Goal: Check status: Check status

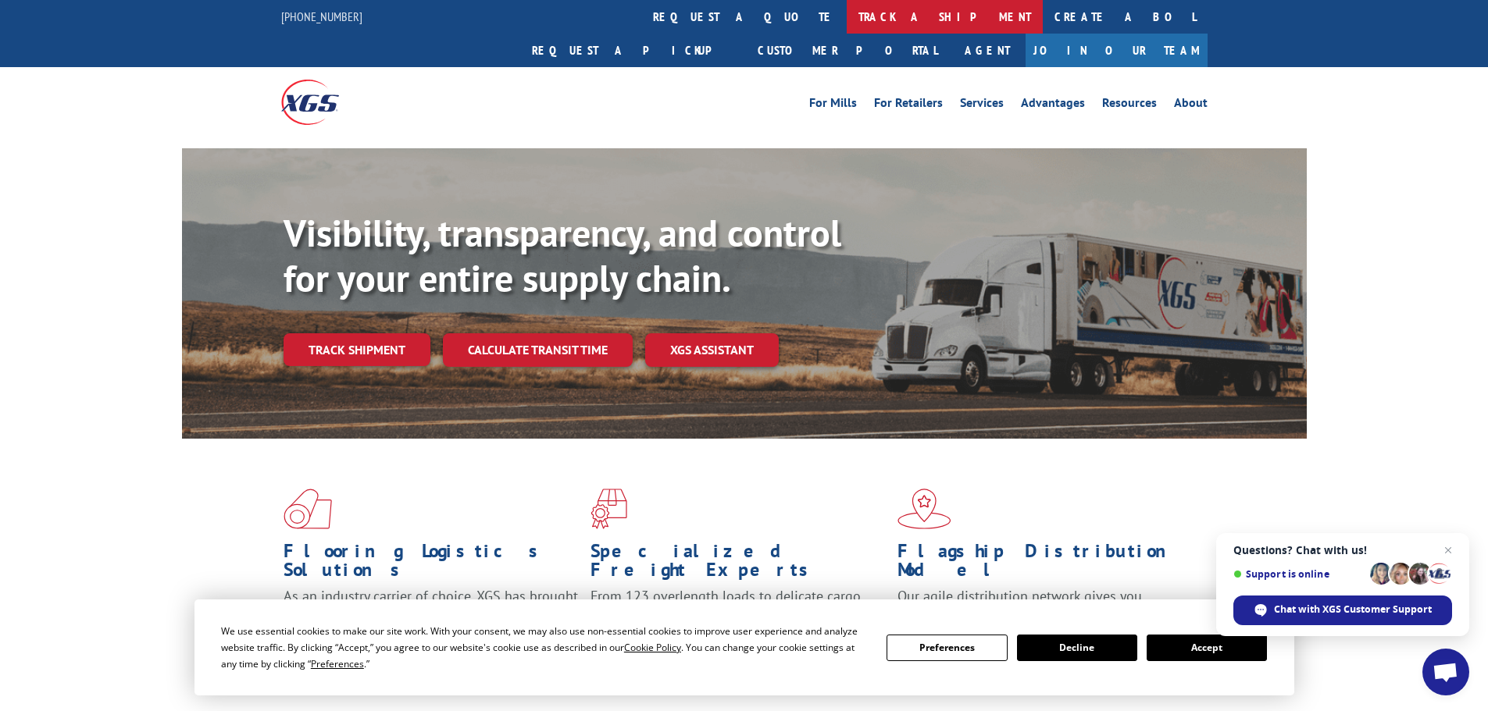
click at [847, 12] on link "track a shipment" at bounding box center [945, 17] width 196 height 34
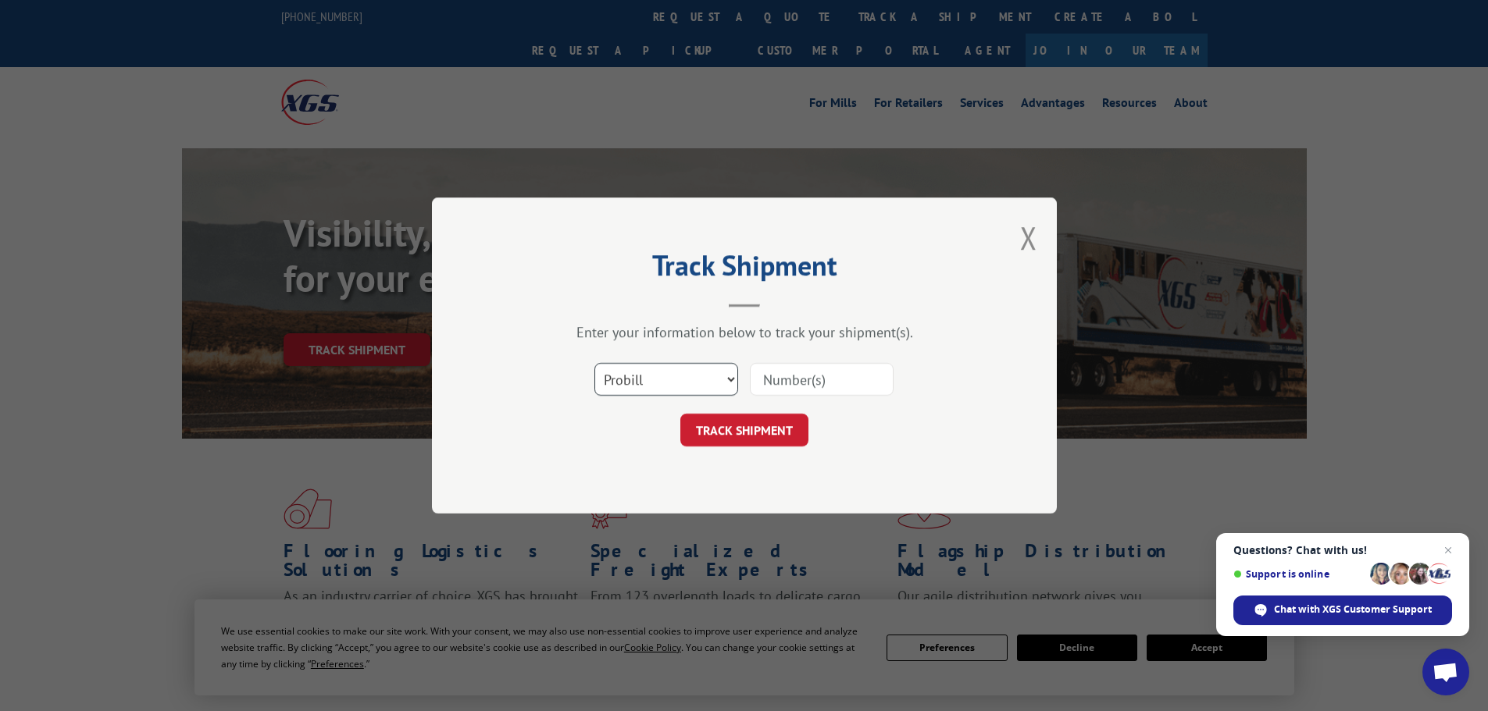
drag, startPoint x: 700, startPoint y: 382, endPoint x: 697, endPoint y: 395, distance: 13.5
click at [700, 382] on select "Select category... Probill BOL PO" at bounding box center [666, 379] width 144 height 33
select select "bol"
click at [594, 363] on select "Select category... Probill BOL PO" at bounding box center [666, 379] width 144 height 33
paste input "5235648"
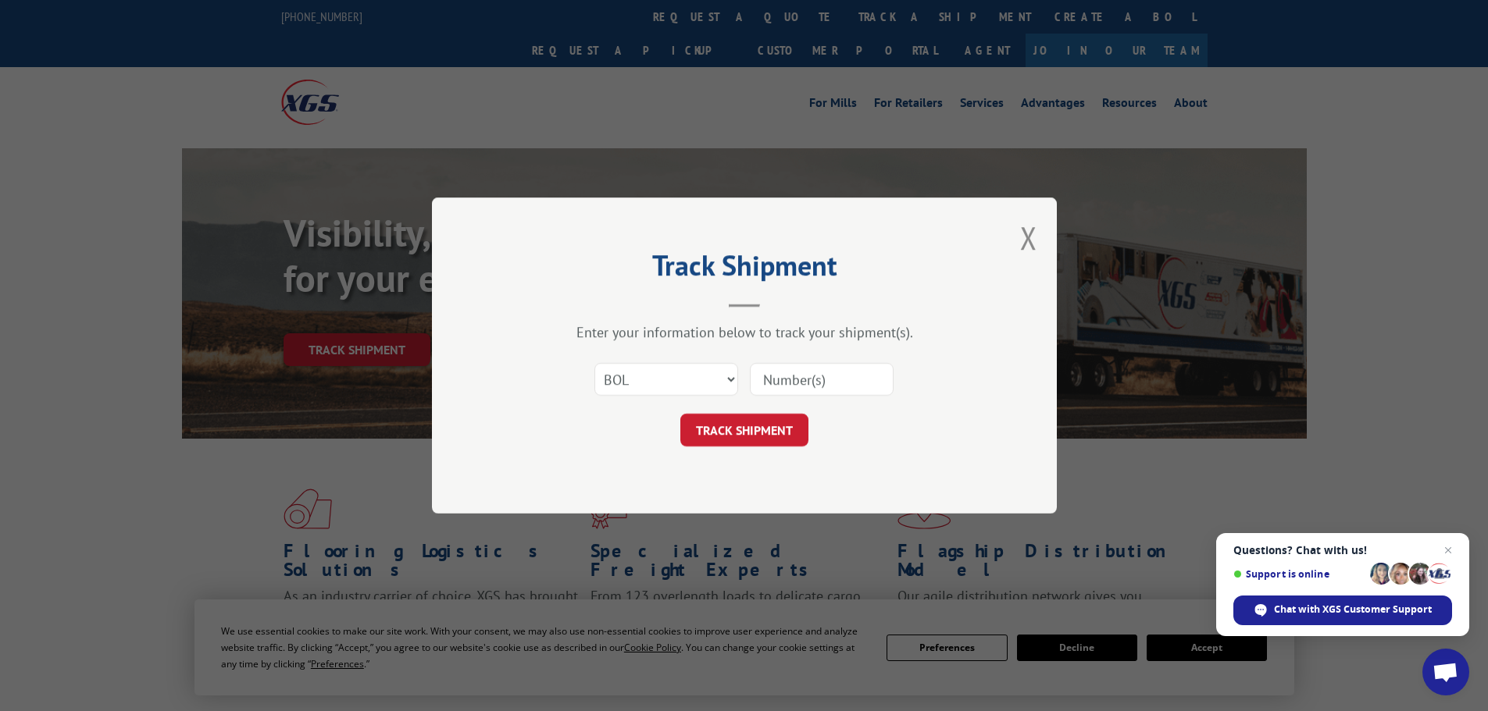
type input "5235648"
click at [752, 439] on button "TRACK SHIPMENT" at bounding box center [744, 430] width 128 height 33
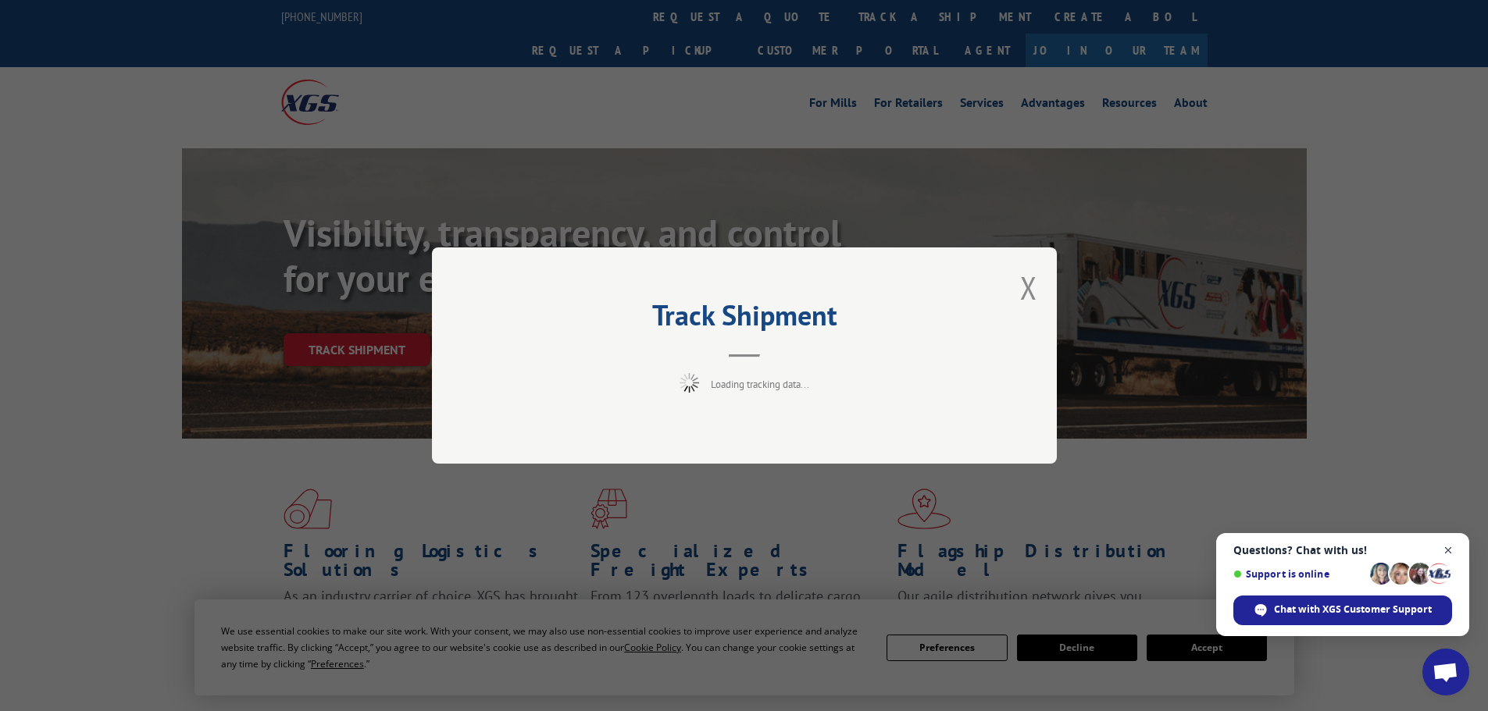
click at [1455, 554] on span "Close chat" at bounding box center [1449, 551] width 20 height 20
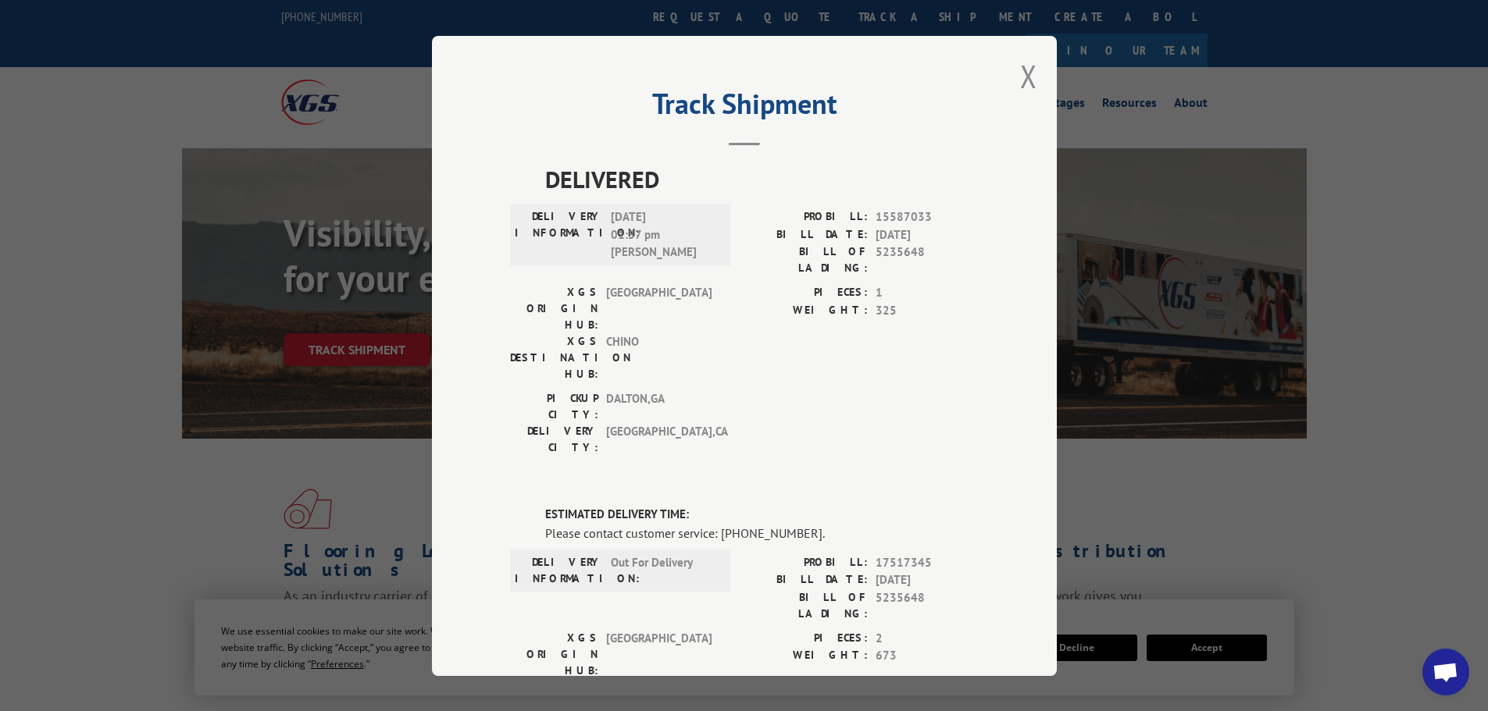
click at [1034, 70] on div "Track Shipment DELIVERED DELIVERY INFORMATION: [DATE] 01:57 pm [PERSON_NAME] PR…" at bounding box center [744, 356] width 625 height 640
click at [1022, 80] on button "Close modal" at bounding box center [1028, 75] width 17 height 41
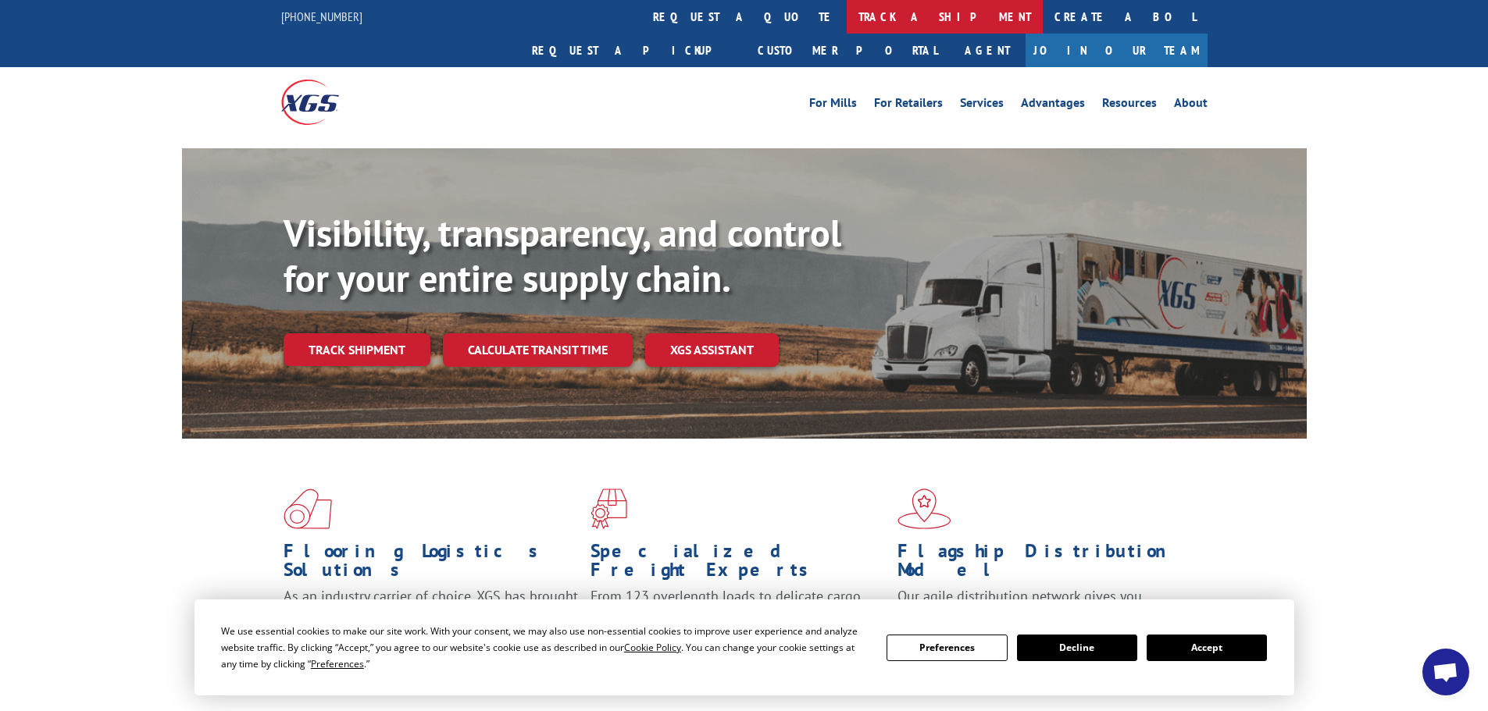
click at [847, 14] on link "track a shipment" at bounding box center [945, 17] width 196 height 34
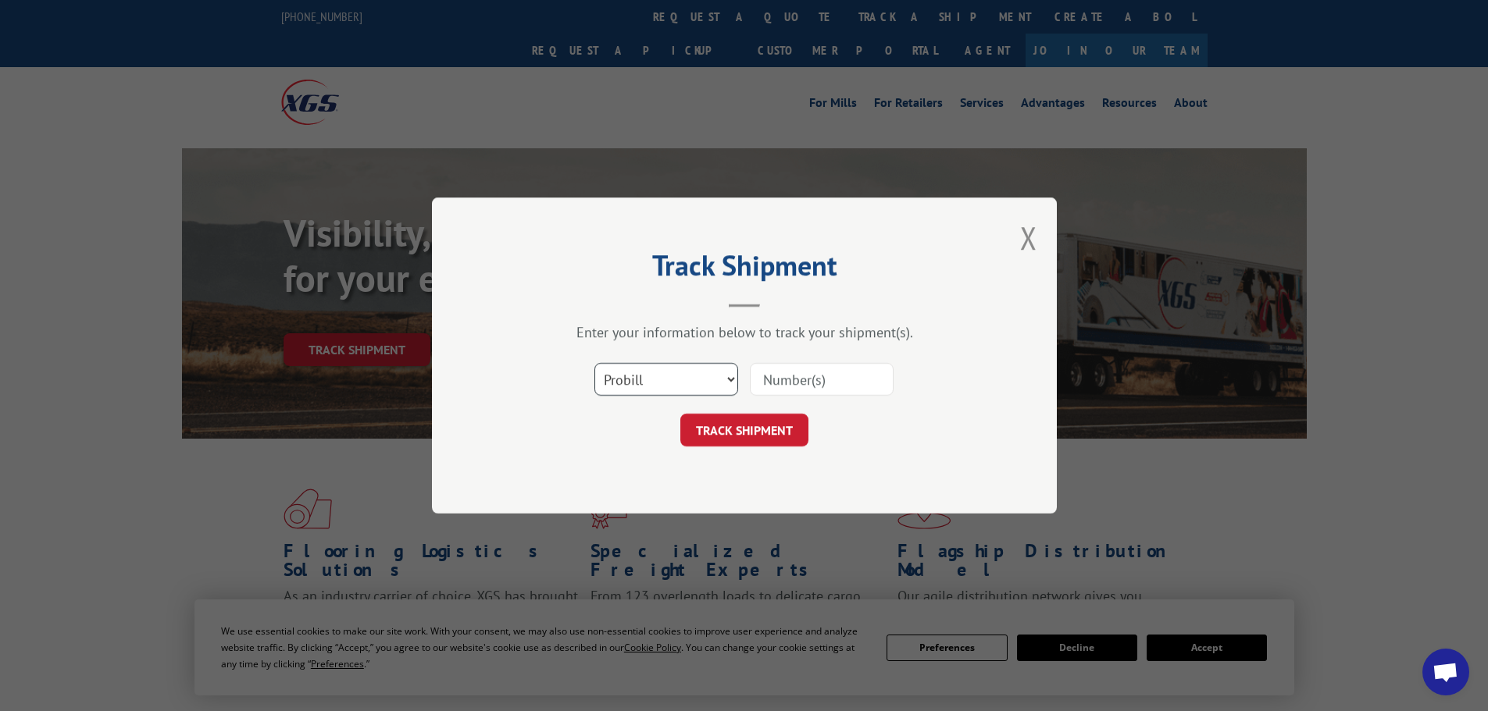
click at [660, 387] on select "Select category... Probill BOL PO" at bounding box center [666, 379] width 144 height 33
select select "bol"
click at [594, 363] on select "Select category... Probill BOL PO" at bounding box center [666, 379] width 144 height 33
paste input "6026032"
type input "6026032"
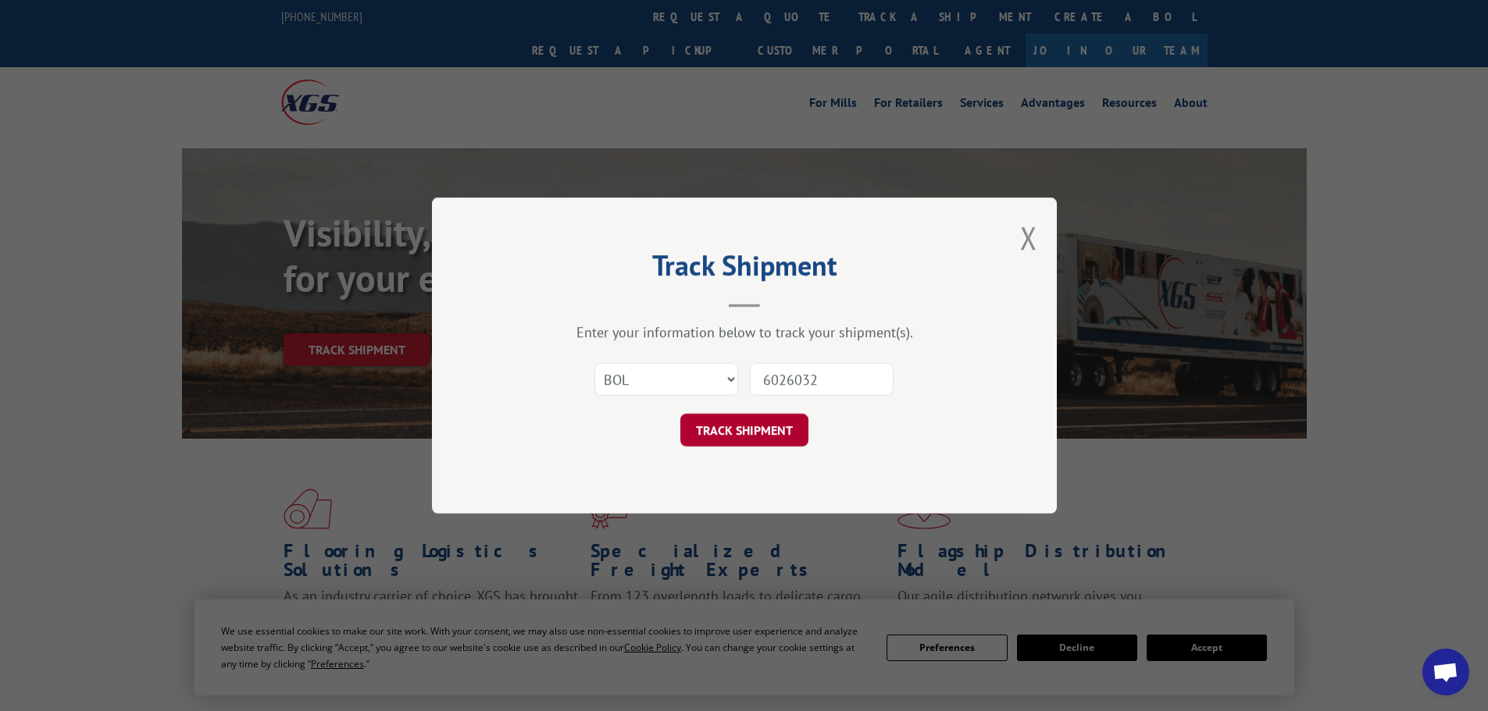
click at [773, 435] on button "TRACK SHIPMENT" at bounding box center [744, 430] width 128 height 33
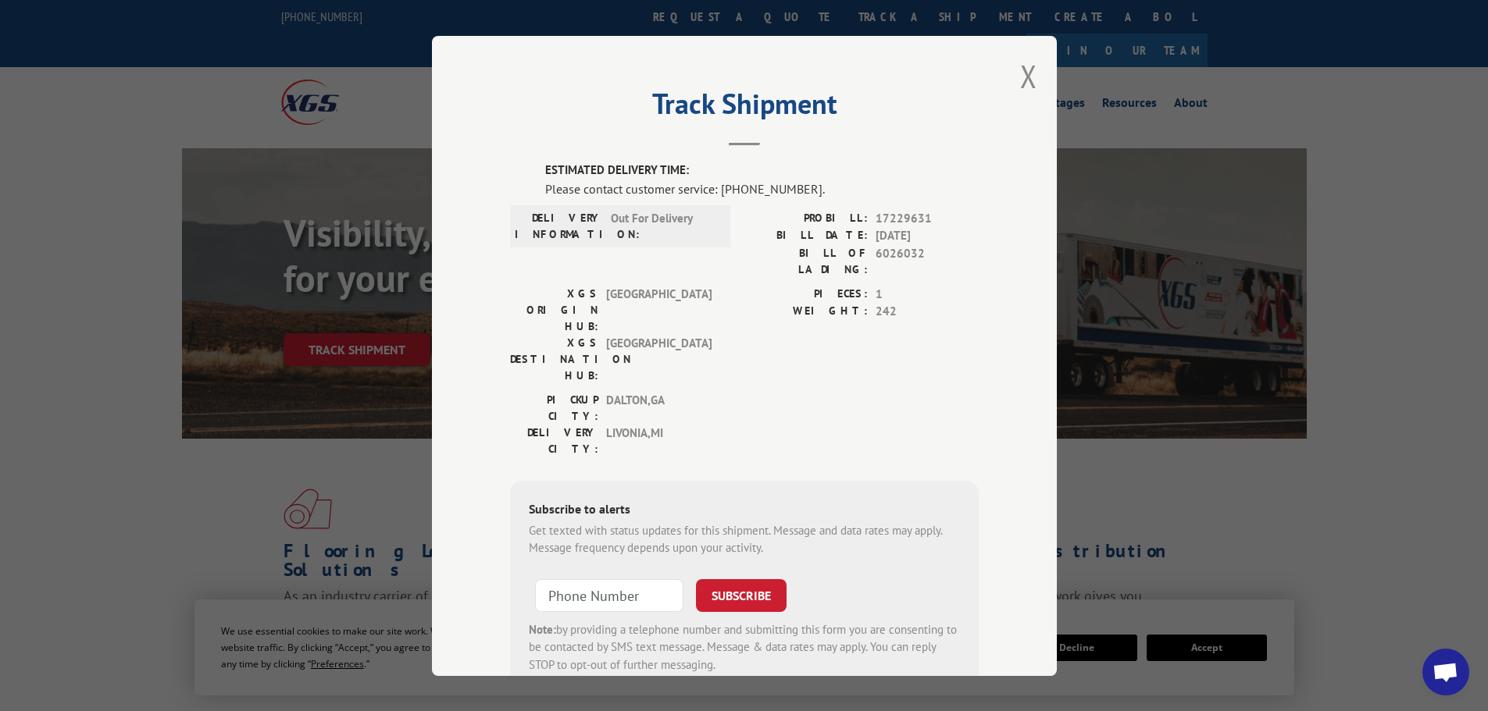
click at [1013, 62] on div "Track Shipment ESTIMATED DELIVERY TIME: Please contact customer service: [PHONE…" at bounding box center [744, 356] width 625 height 640
click at [1020, 77] on button "Close modal" at bounding box center [1028, 75] width 17 height 41
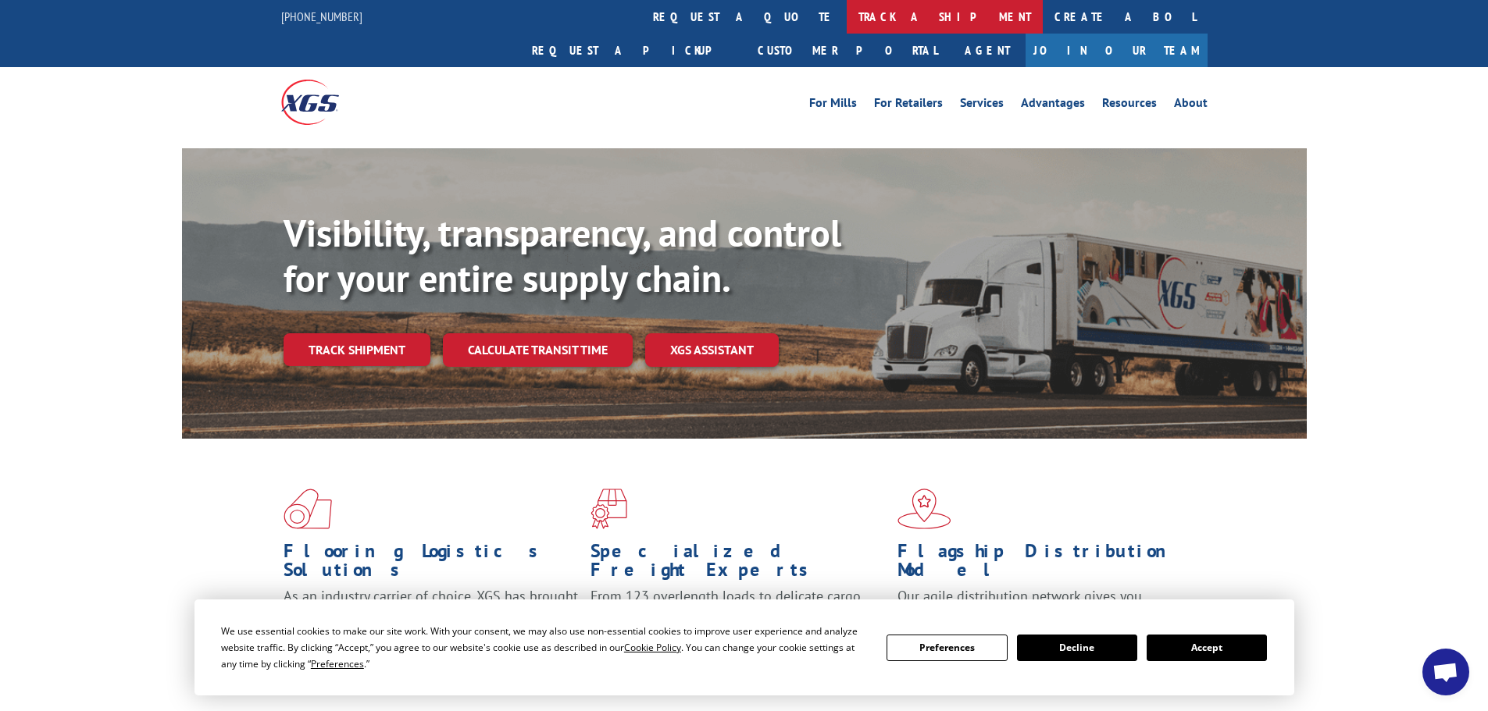
click at [847, 23] on link "track a shipment" at bounding box center [945, 17] width 196 height 34
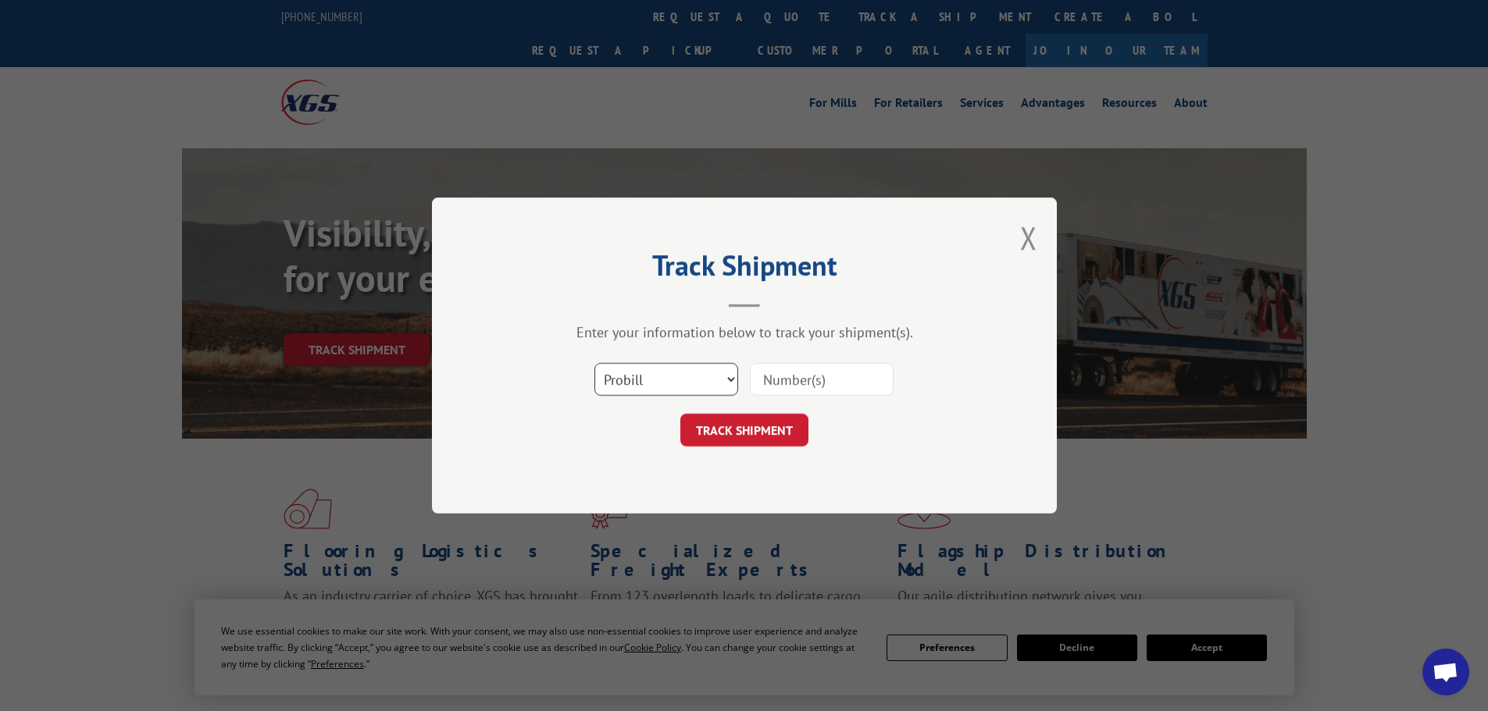
click at [708, 373] on select "Select category... Probill BOL PO" at bounding box center [666, 379] width 144 height 33
select select "bol"
click at [594, 363] on select "Select category... Probill BOL PO" at bounding box center [666, 379] width 144 height 33
click at [802, 377] on input at bounding box center [822, 379] width 144 height 33
type input "6014250"
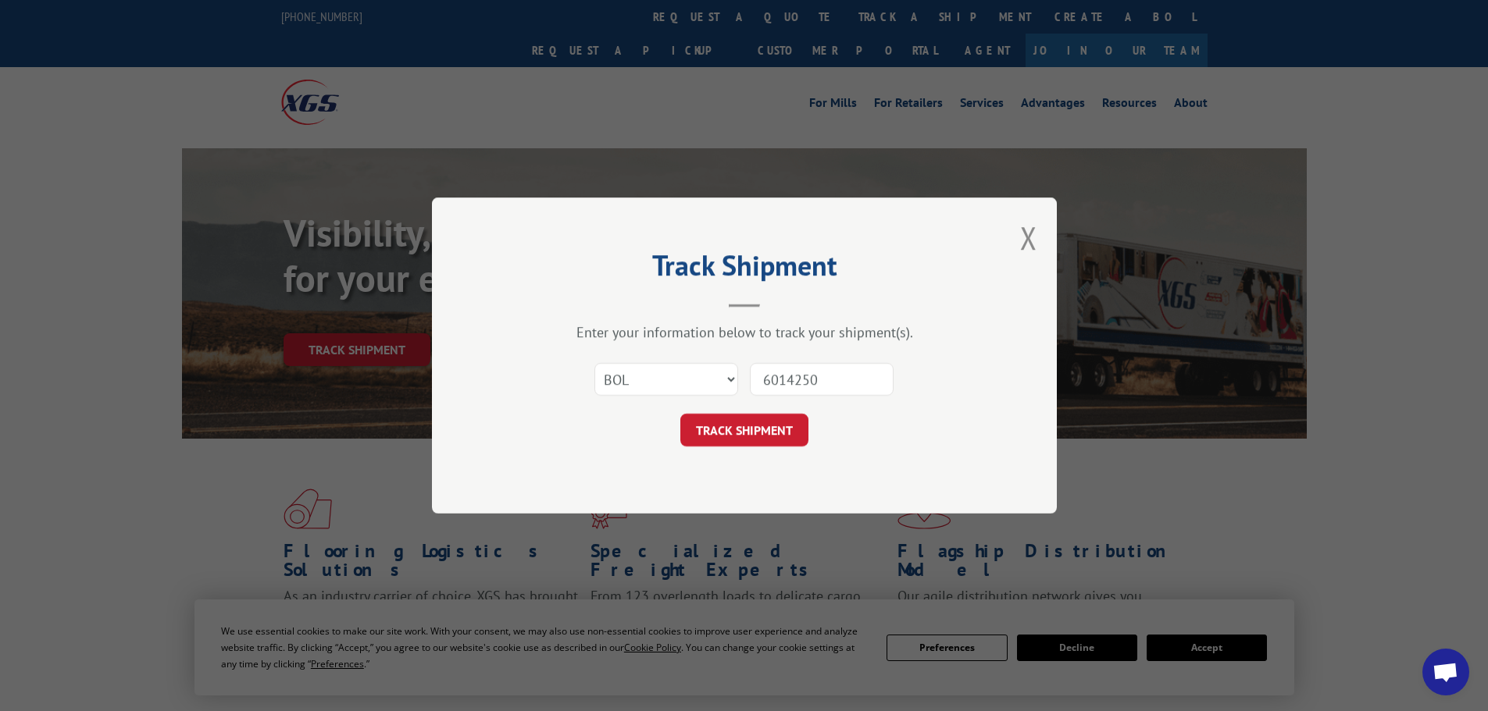
click at [680, 414] on button "TRACK SHIPMENT" at bounding box center [744, 430] width 128 height 33
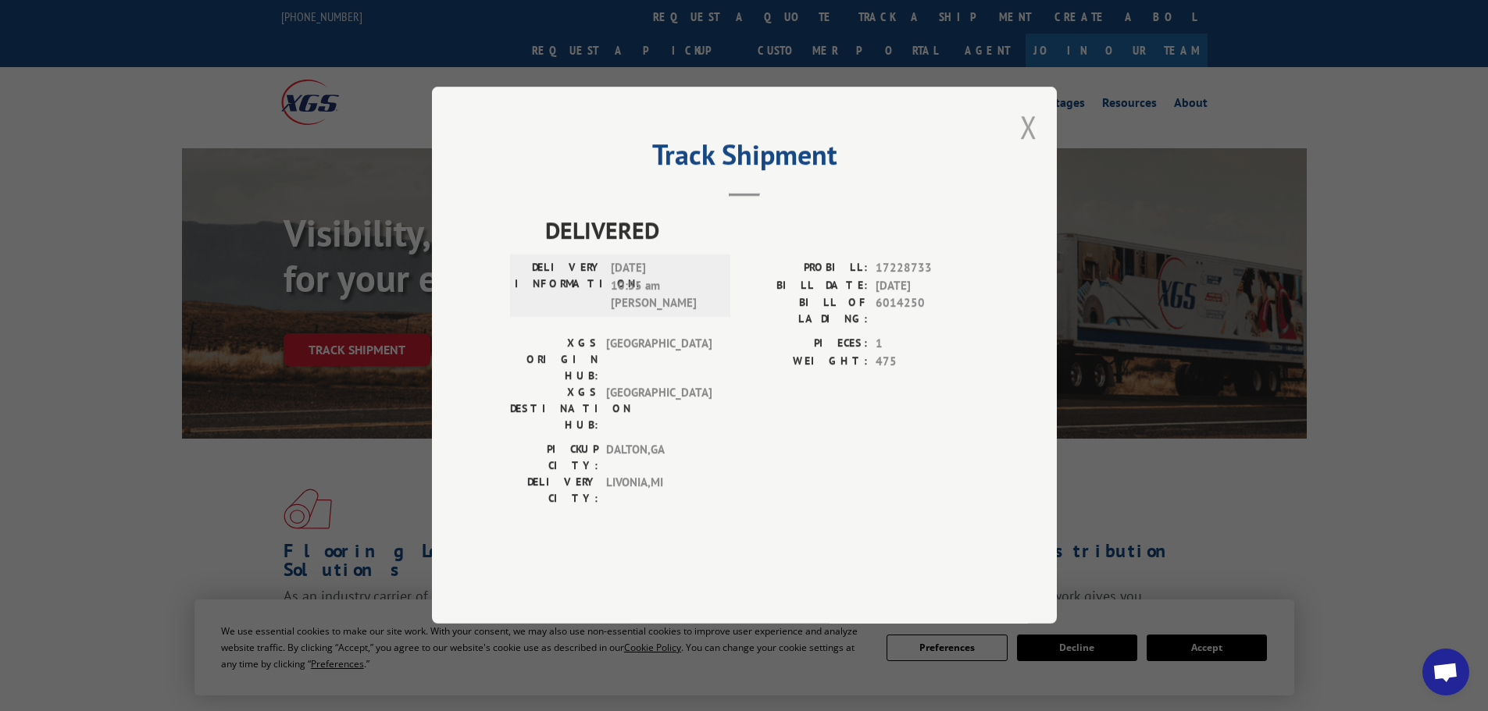
click at [1036, 148] on button "Close modal" at bounding box center [1028, 126] width 17 height 41
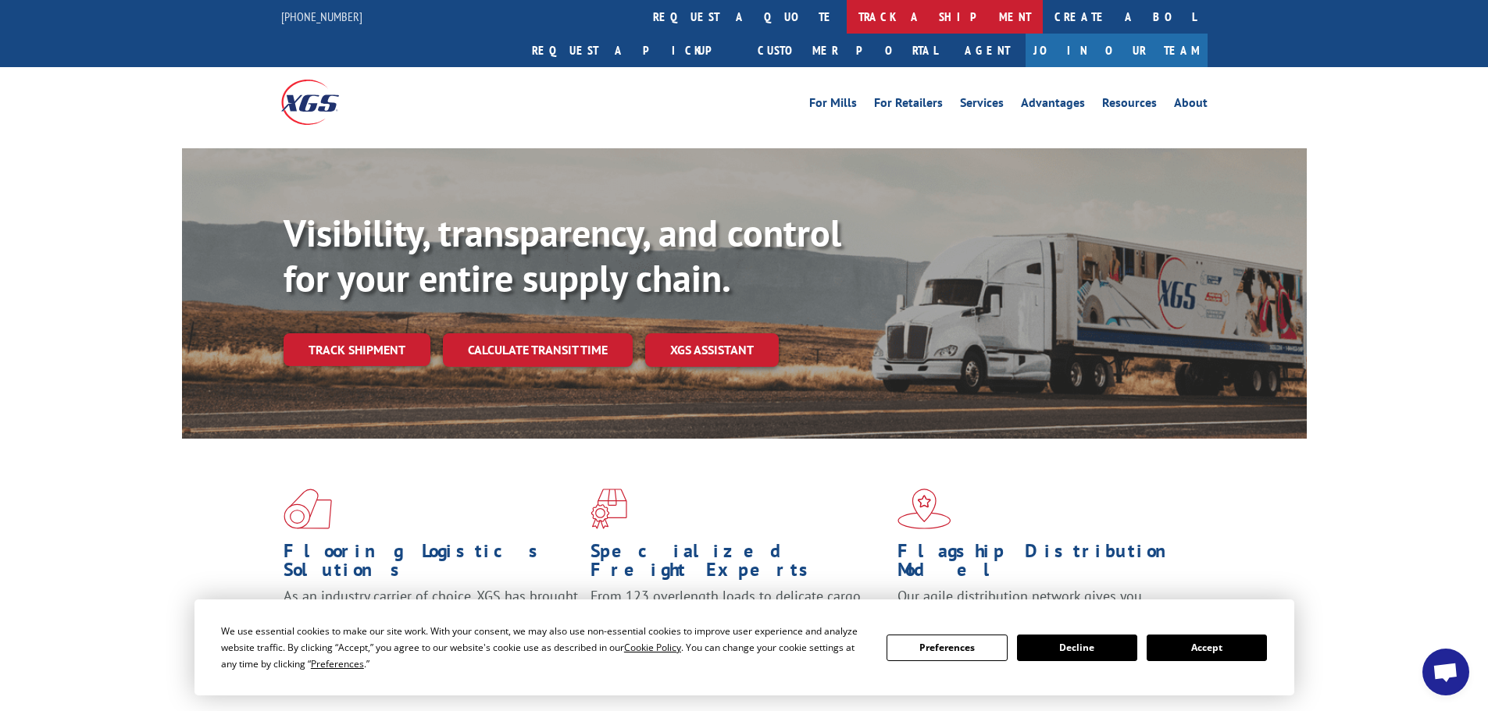
click at [847, 23] on link "track a shipment" at bounding box center [945, 17] width 196 height 34
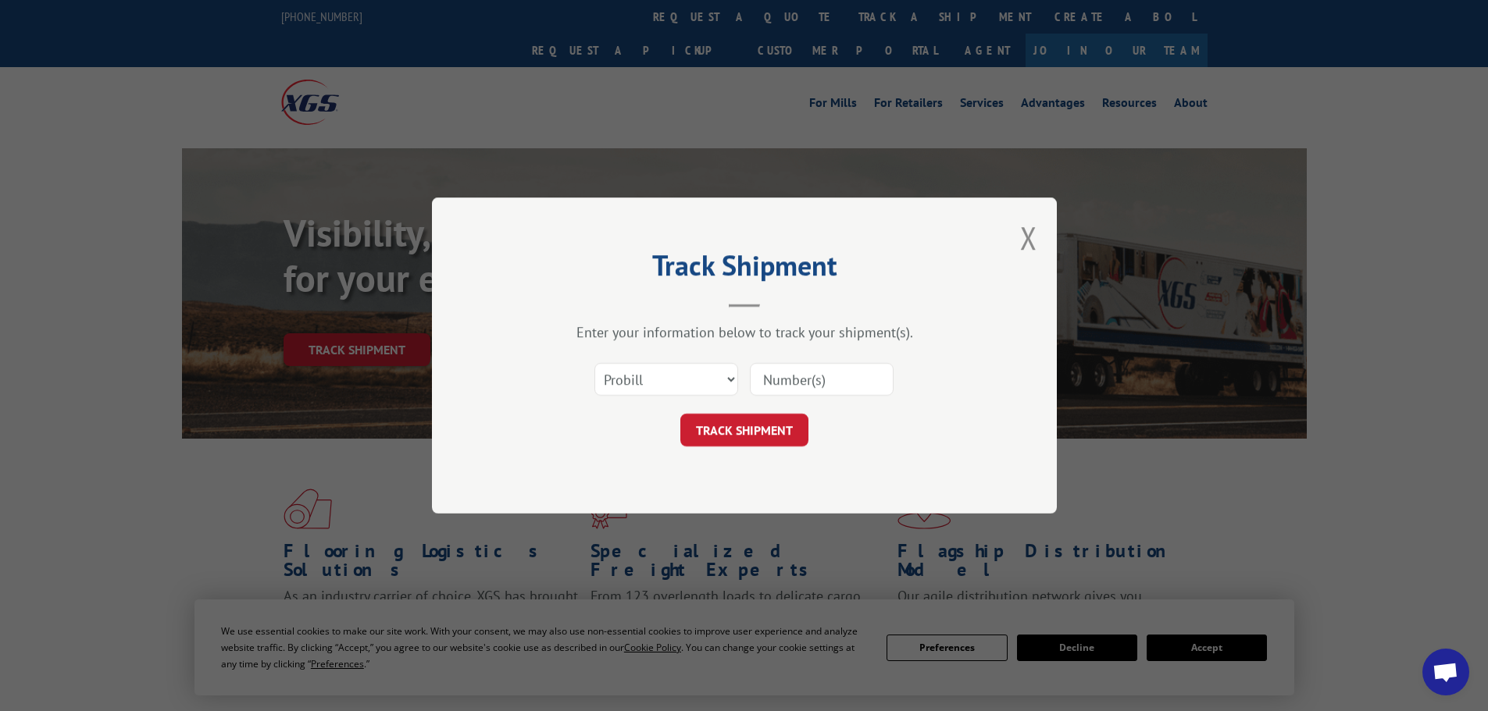
click at [666, 402] on div "Select category... Probill BOL PO" at bounding box center [744, 380] width 469 height 52
click at [667, 376] on select "Select category... Probill BOL PO" at bounding box center [666, 379] width 144 height 33
select select "bol"
click at [594, 363] on select "Select category... Probill BOL PO" at bounding box center [666, 379] width 144 height 33
click at [834, 369] on input at bounding box center [822, 379] width 144 height 33
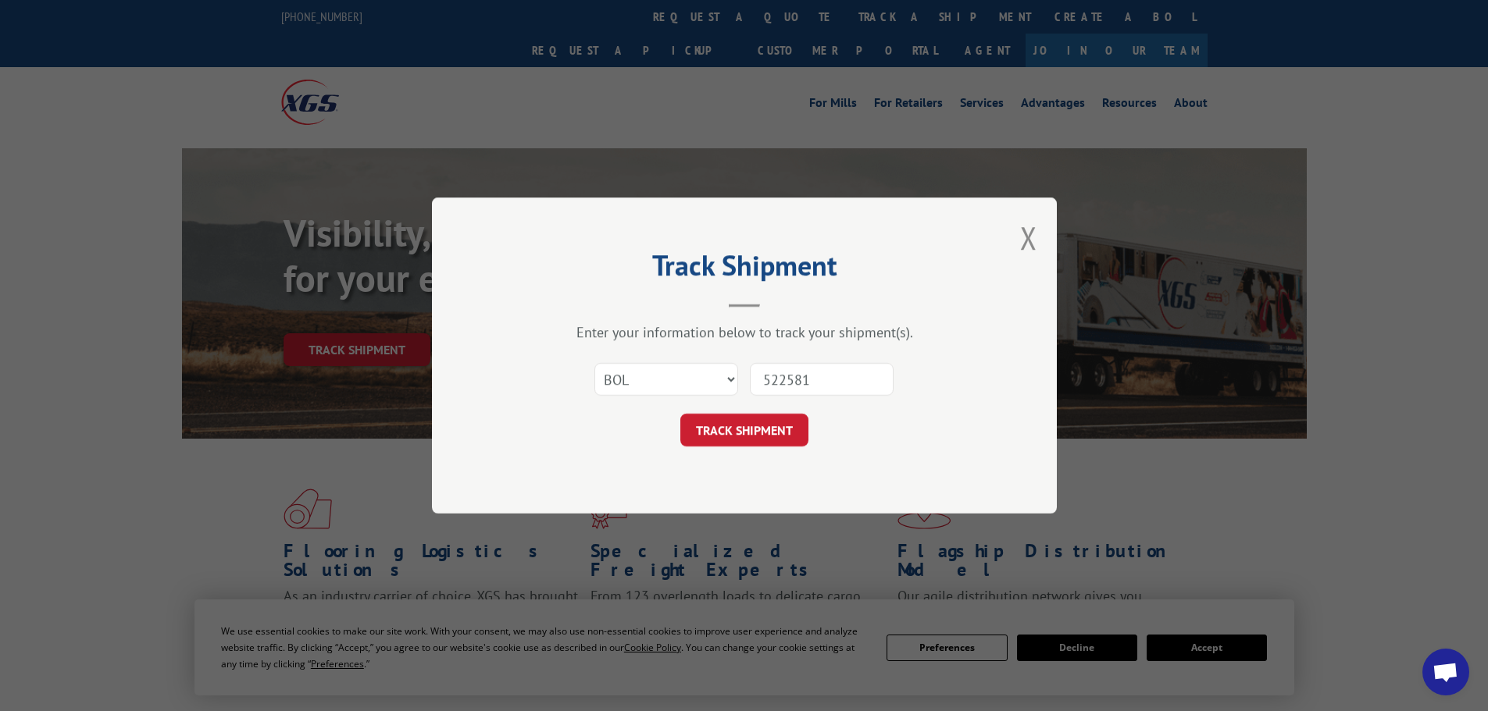
type input "5225817"
click button "TRACK SHIPMENT" at bounding box center [744, 430] width 128 height 33
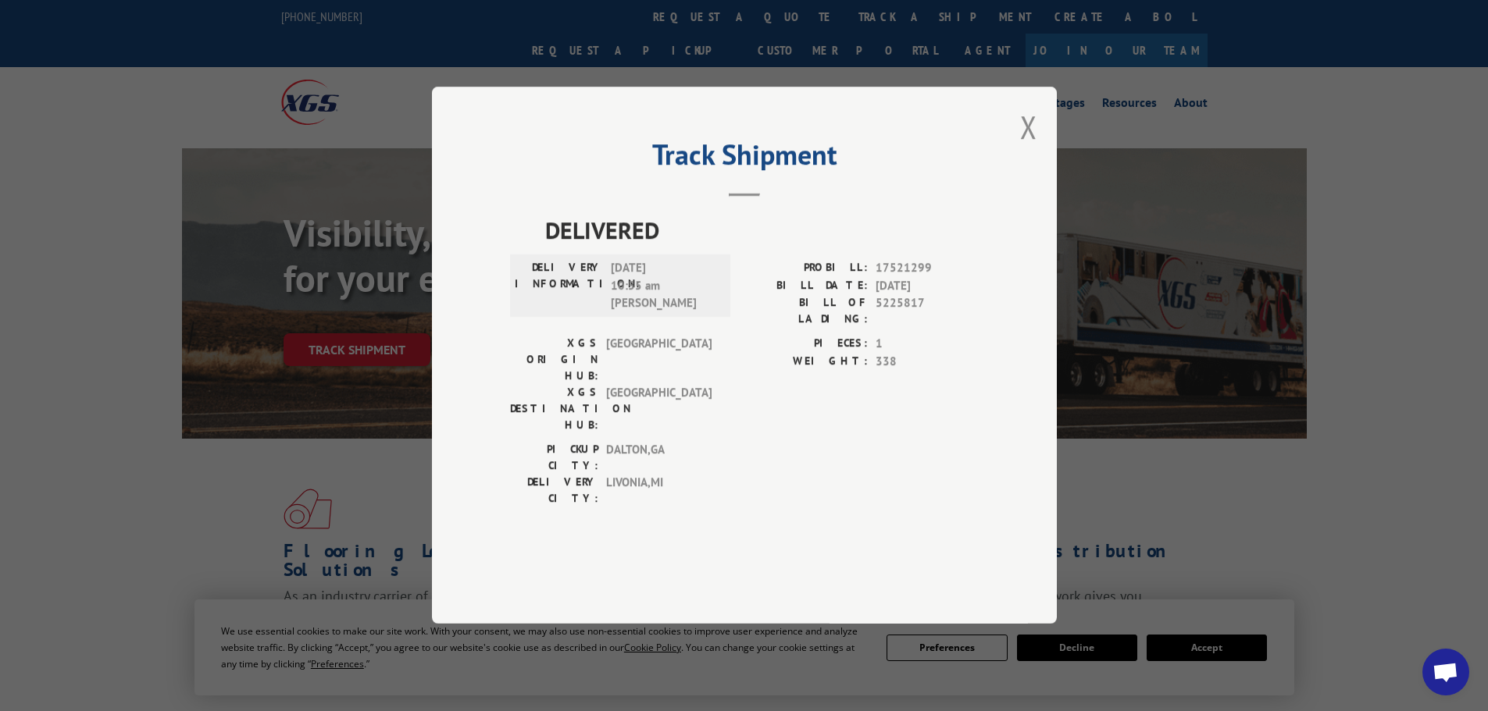
click at [1028, 148] on button "Close modal" at bounding box center [1028, 126] width 17 height 41
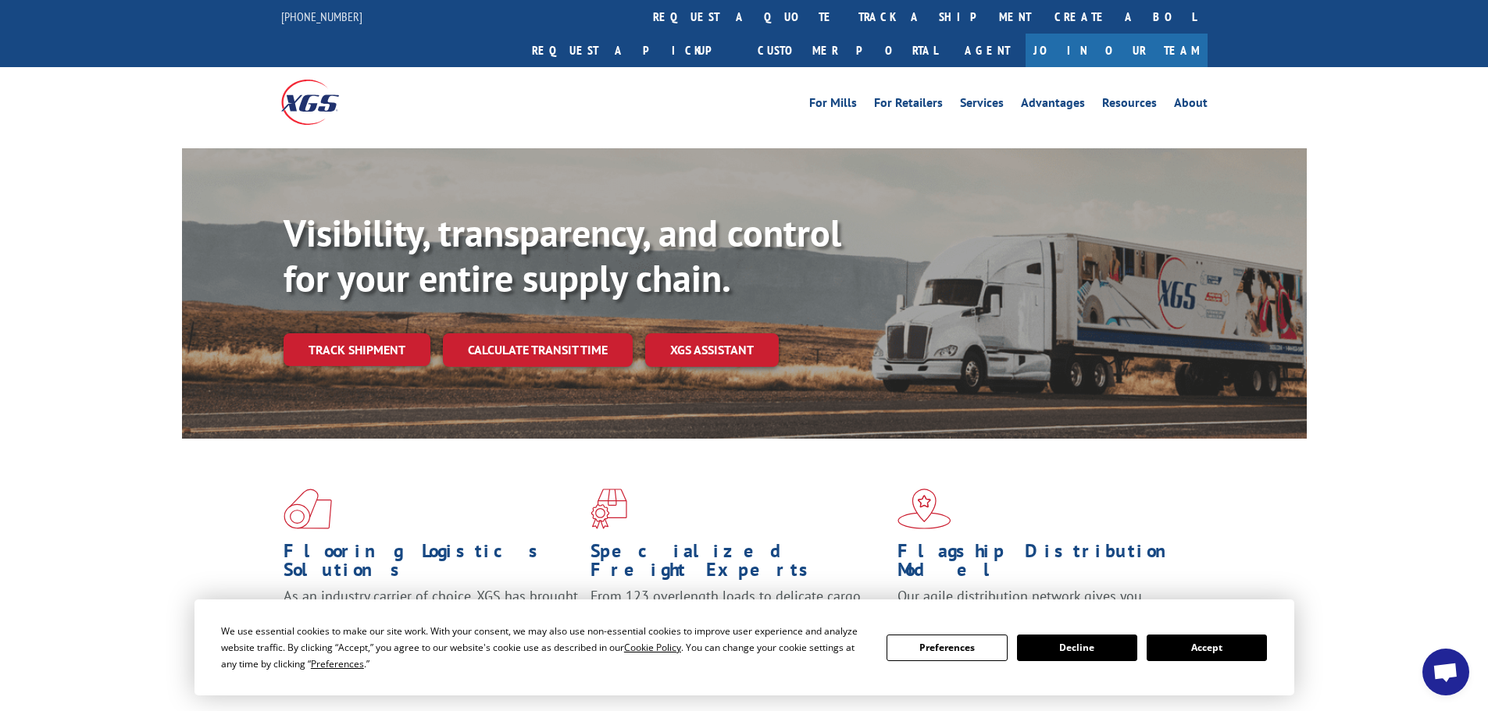
click at [847, 11] on link "track a shipment" at bounding box center [945, 17] width 196 height 34
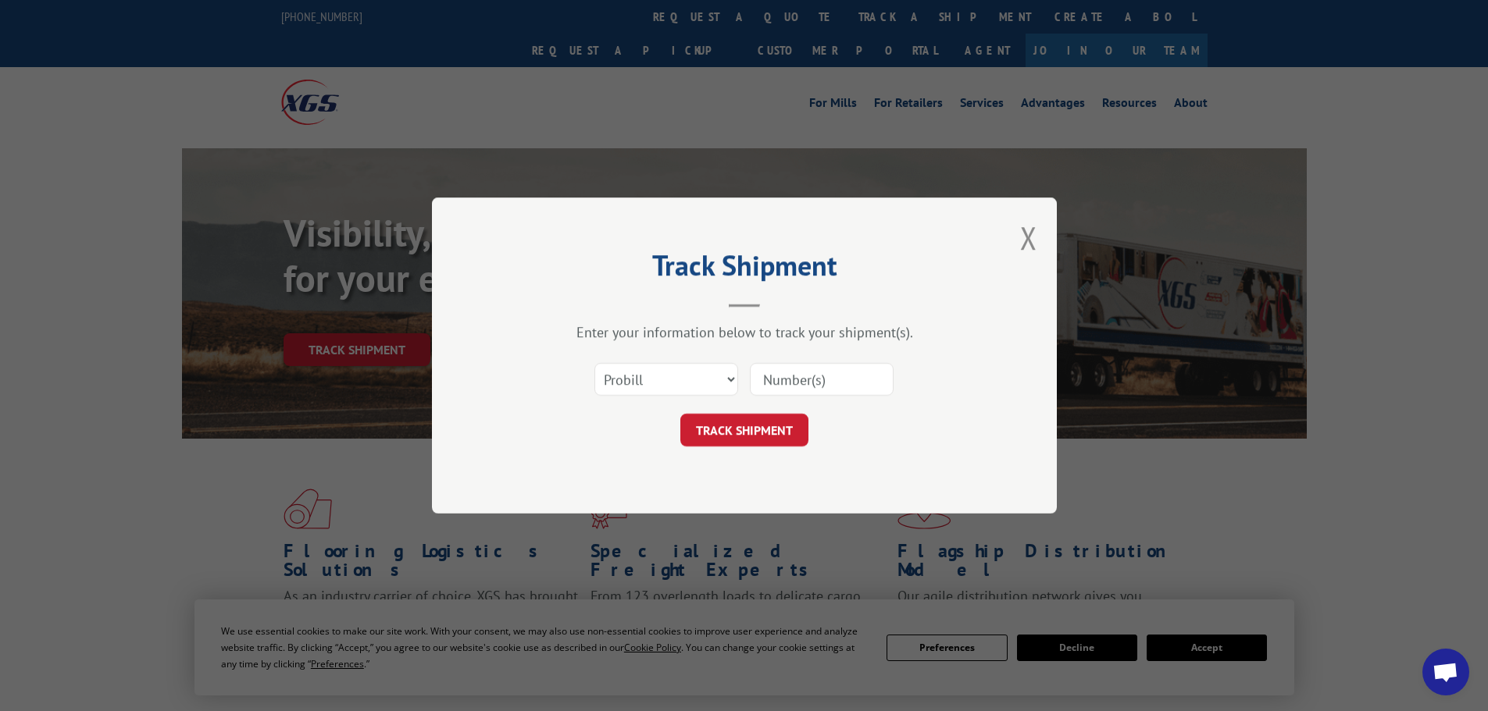
click at [683, 354] on div "Select category... Probill BOL PO" at bounding box center [744, 380] width 469 height 52
click at [711, 380] on select "Select category... Probill BOL PO" at bounding box center [666, 379] width 144 height 33
select select "bol"
click at [594, 363] on select "Select category... Probill BOL PO" at bounding box center [666, 379] width 144 height 33
click at [851, 373] on input at bounding box center [822, 379] width 144 height 33
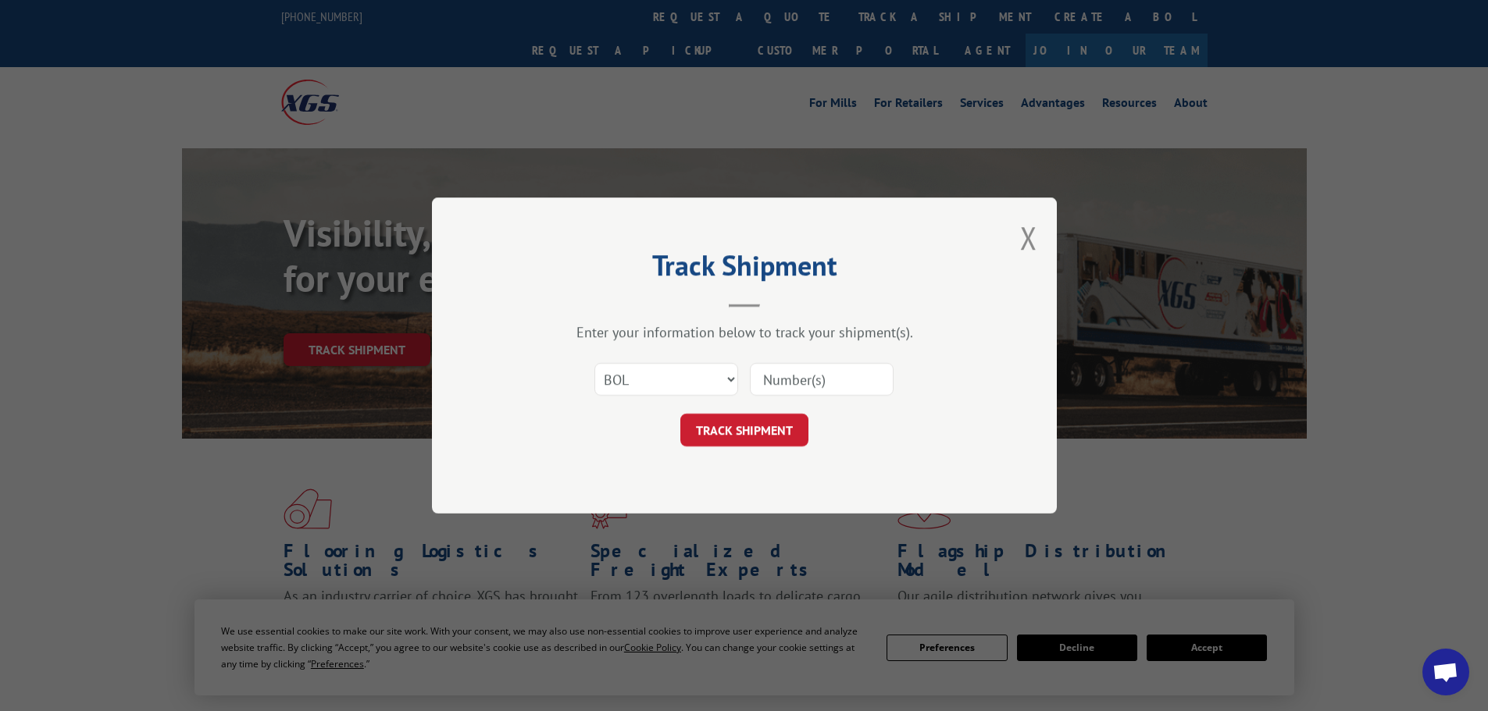
type input "5"
type input "6025452"
click button "TRACK SHIPMENT" at bounding box center [744, 430] width 128 height 33
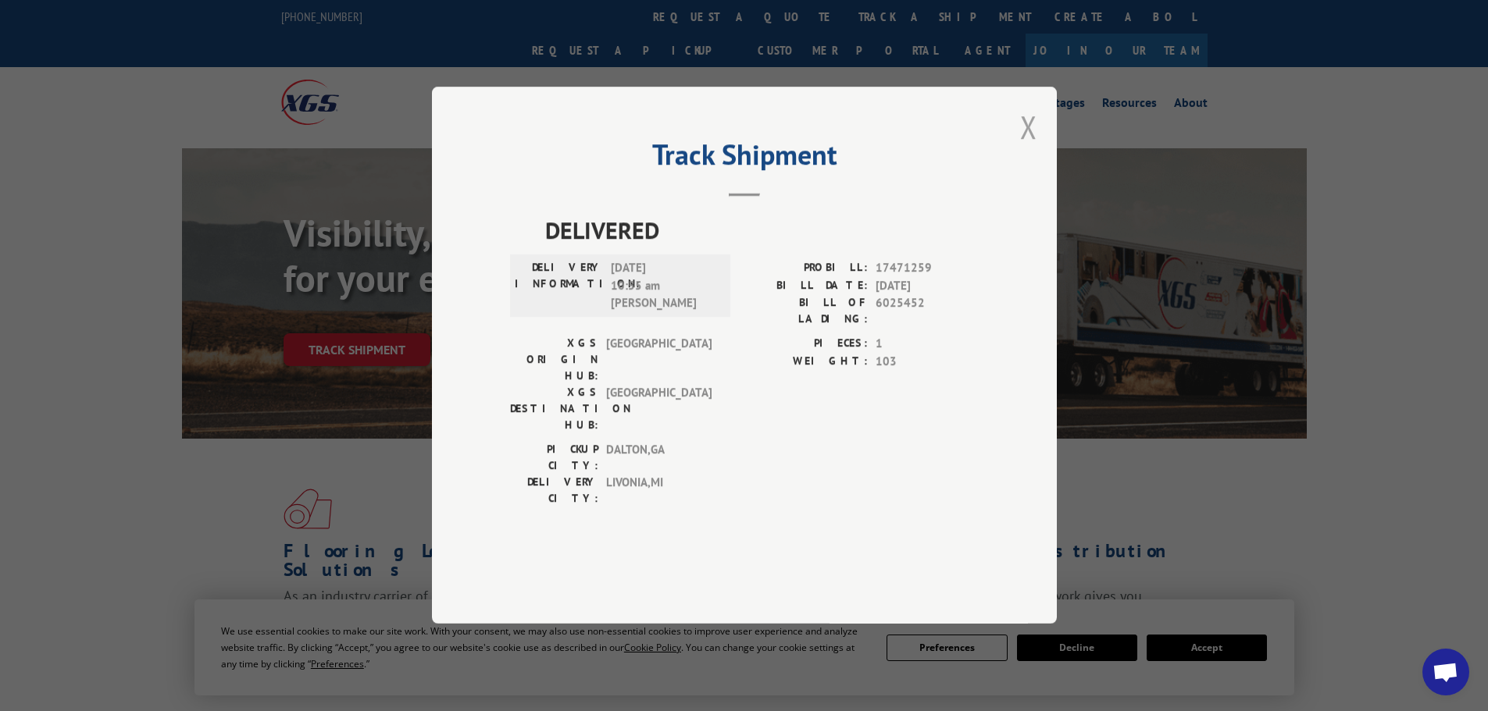
click at [1025, 148] on button "Close modal" at bounding box center [1028, 126] width 17 height 41
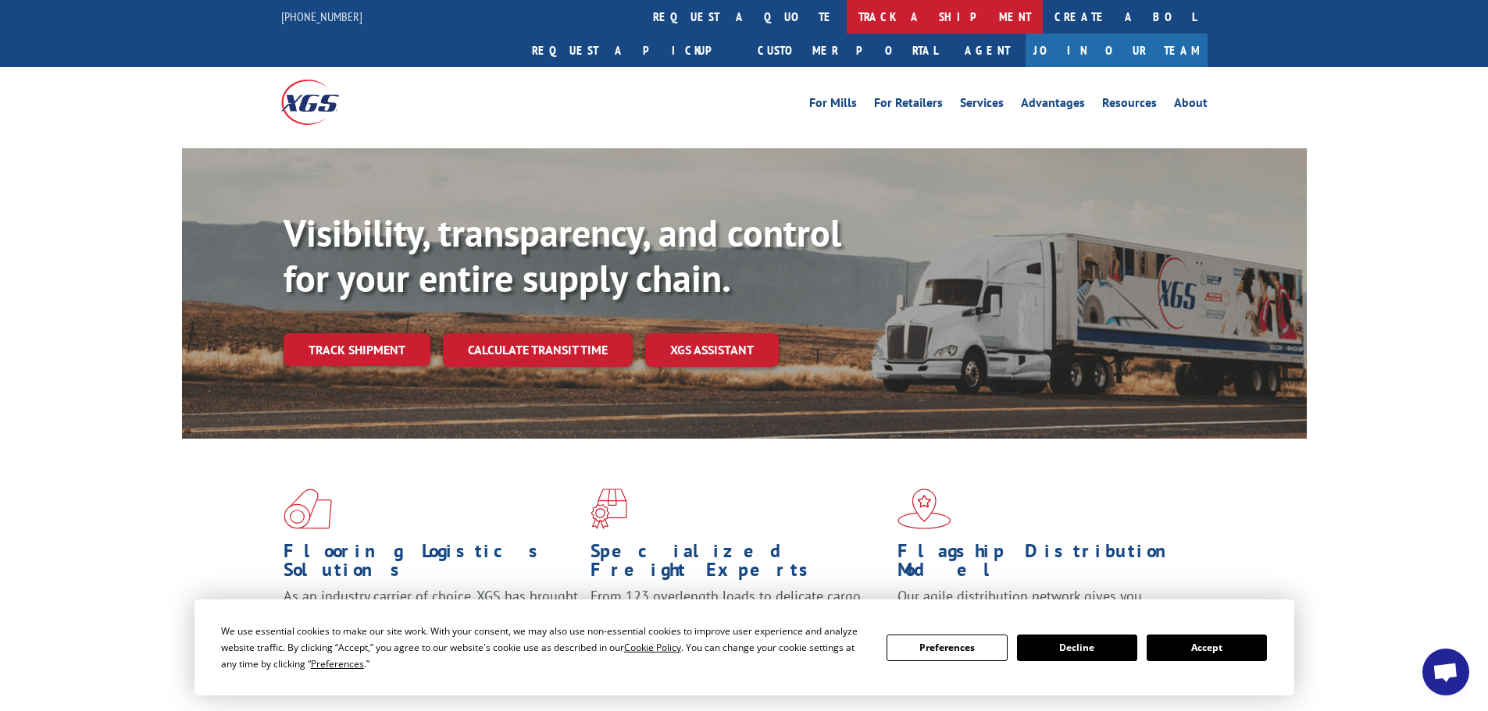
click at [847, 12] on link "track a shipment" at bounding box center [945, 17] width 196 height 34
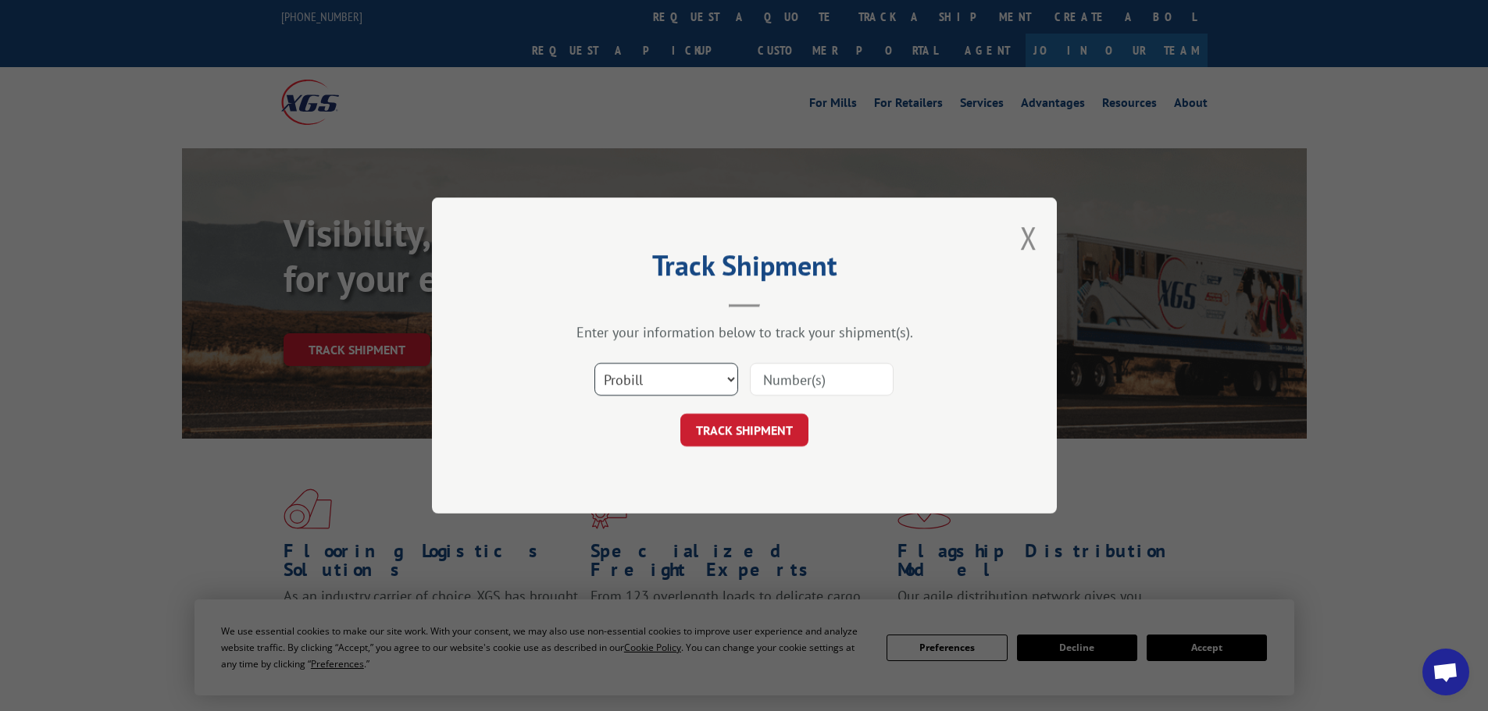
click at [686, 388] on select "Select category... Probill BOL PO" at bounding box center [666, 379] width 144 height 33
select select "bol"
click at [594, 363] on select "Select category... Probill BOL PO" at bounding box center [666, 379] width 144 height 33
click at [818, 380] on input at bounding box center [822, 379] width 144 height 33
type input "451823"
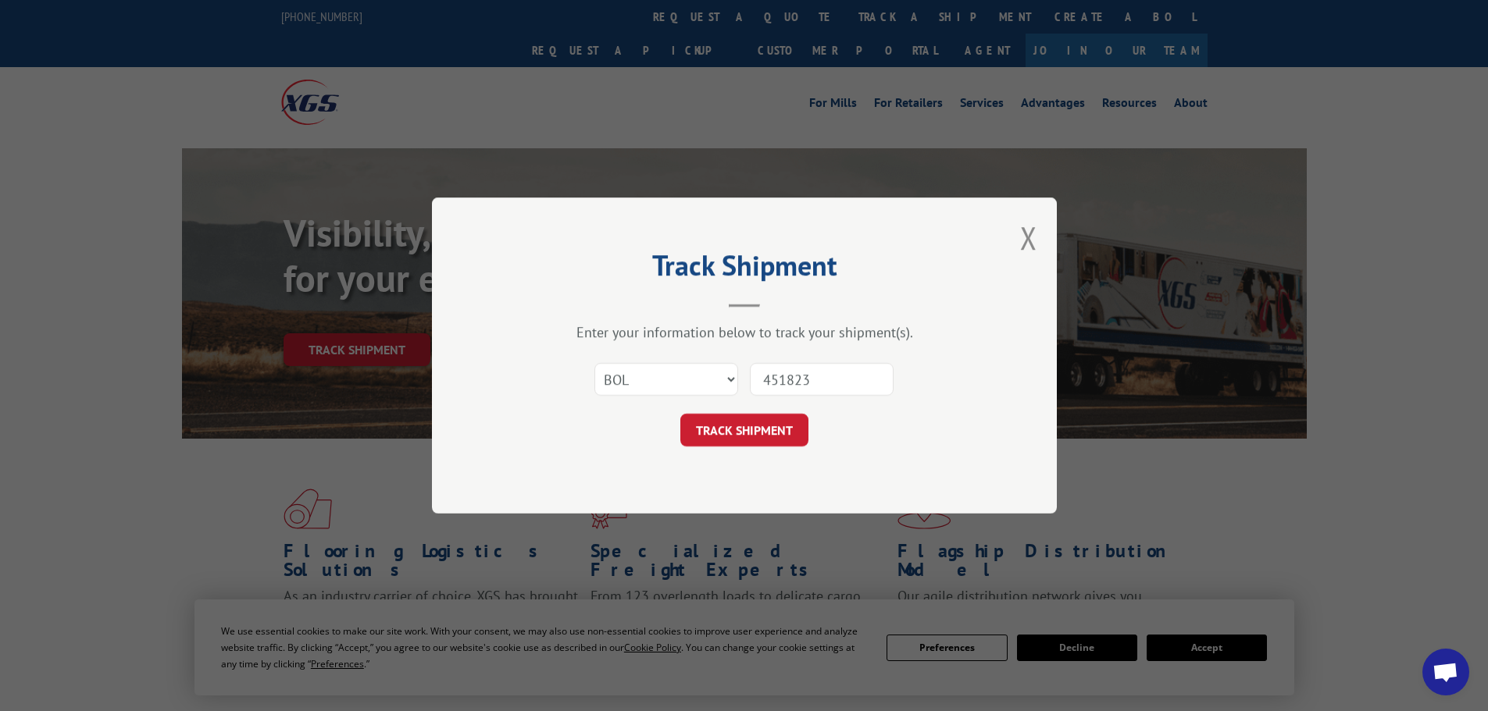
click button "TRACK SHIPMENT" at bounding box center [744, 430] width 128 height 33
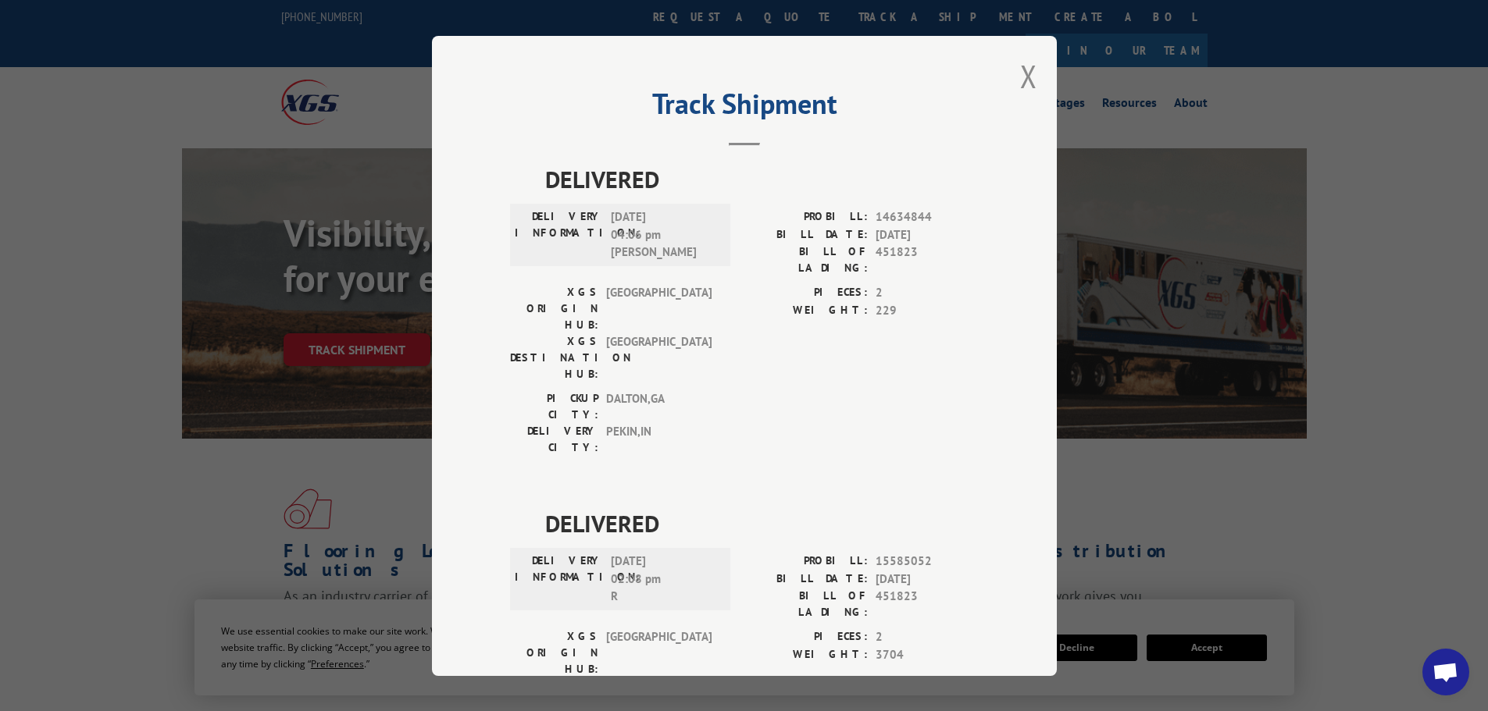
click at [1012, 80] on div "Track Shipment DELIVERED DELIVERY INFORMATION: [DATE] 04:06 pm [PERSON_NAME]: 1…" at bounding box center [744, 356] width 625 height 640
click at [1025, 76] on button "Close modal" at bounding box center [1028, 75] width 17 height 41
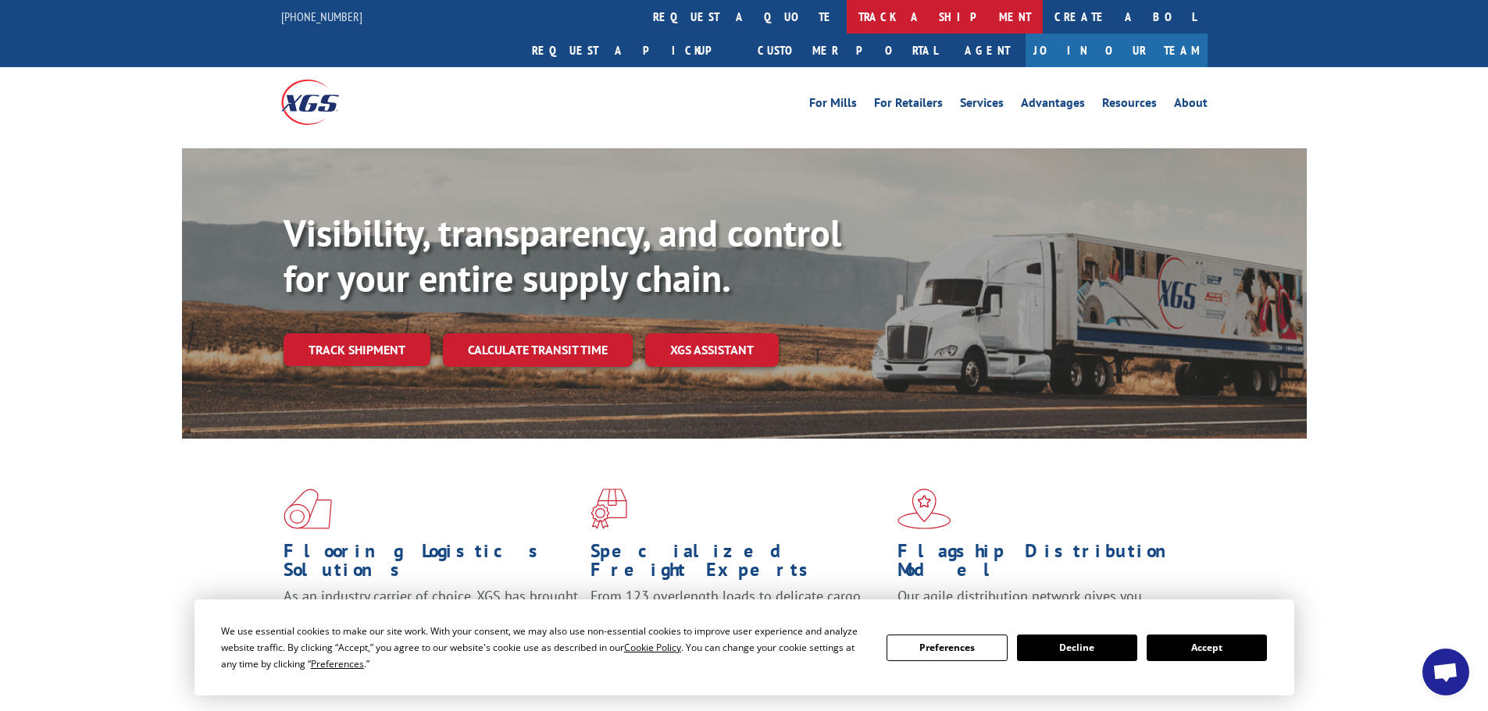
click at [847, 19] on link "track a shipment" at bounding box center [945, 17] width 196 height 34
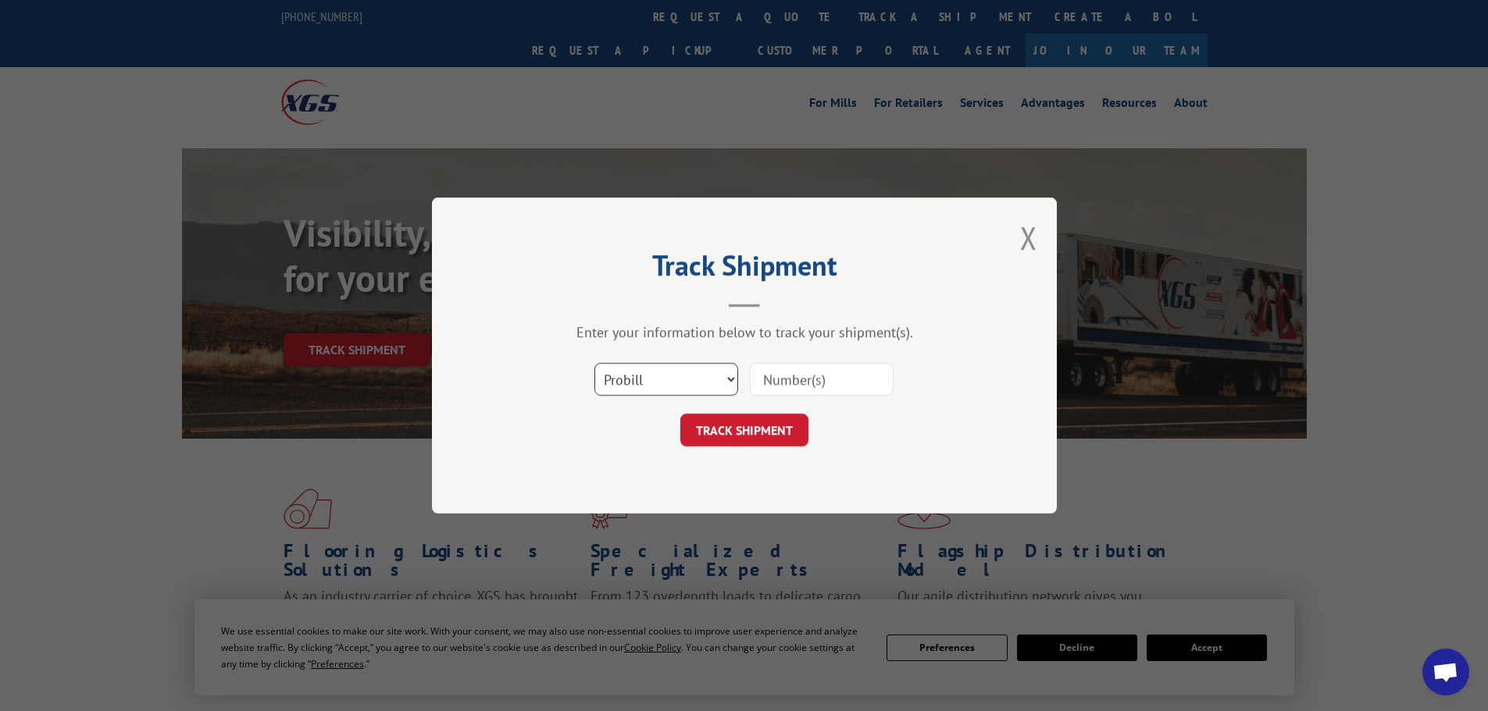
drag, startPoint x: 704, startPoint y: 365, endPoint x: 696, endPoint y: 390, distance: 26.2
click at [704, 365] on select "Select category... Probill BOL PO" at bounding box center [666, 379] width 144 height 33
select select "bol"
click at [594, 363] on select "Select category... Probill BOL PO" at bounding box center [666, 379] width 144 height 33
click at [825, 381] on input at bounding box center [822, 379] width 144 height 33
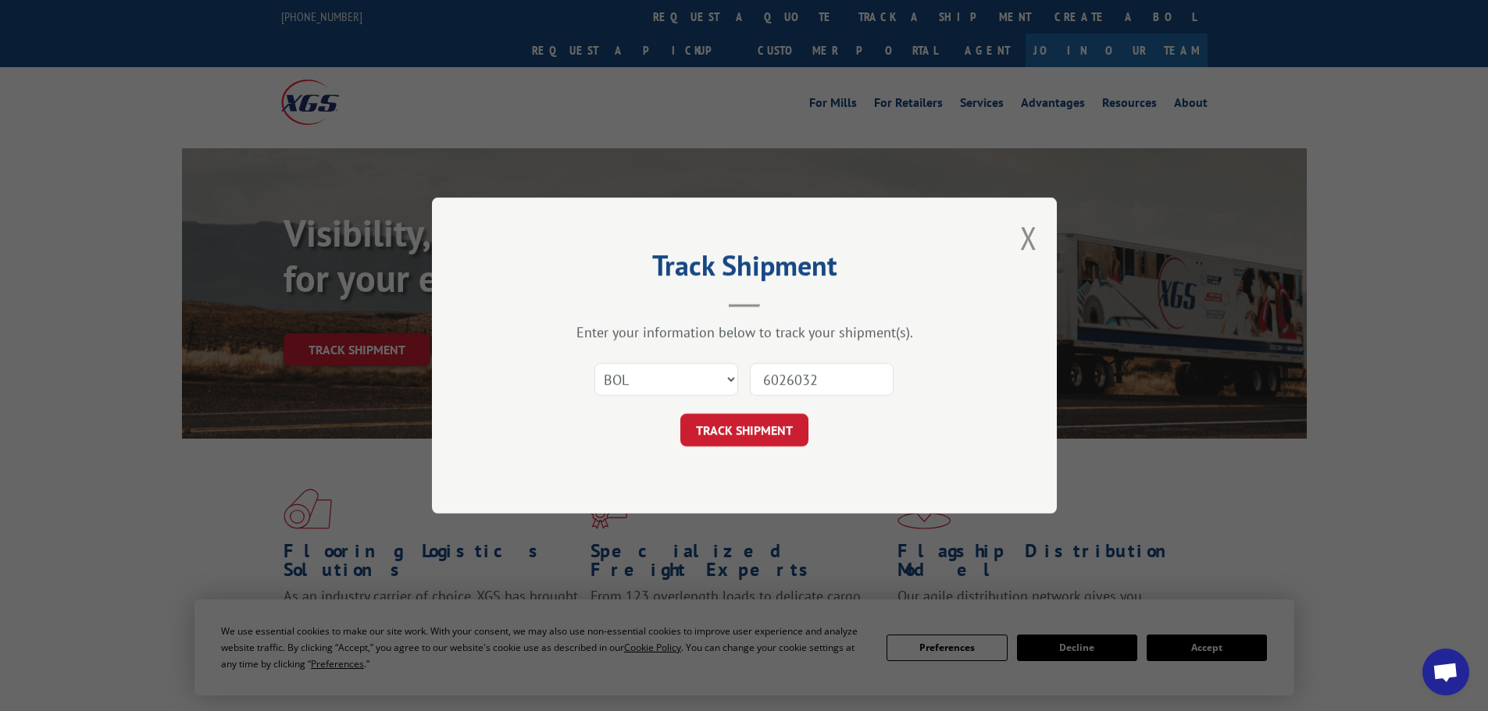
type input "6026032"
click at [680, 414] on button "TRACK SHIPMENT" at bounding box center [744, 430] width 128 height 33
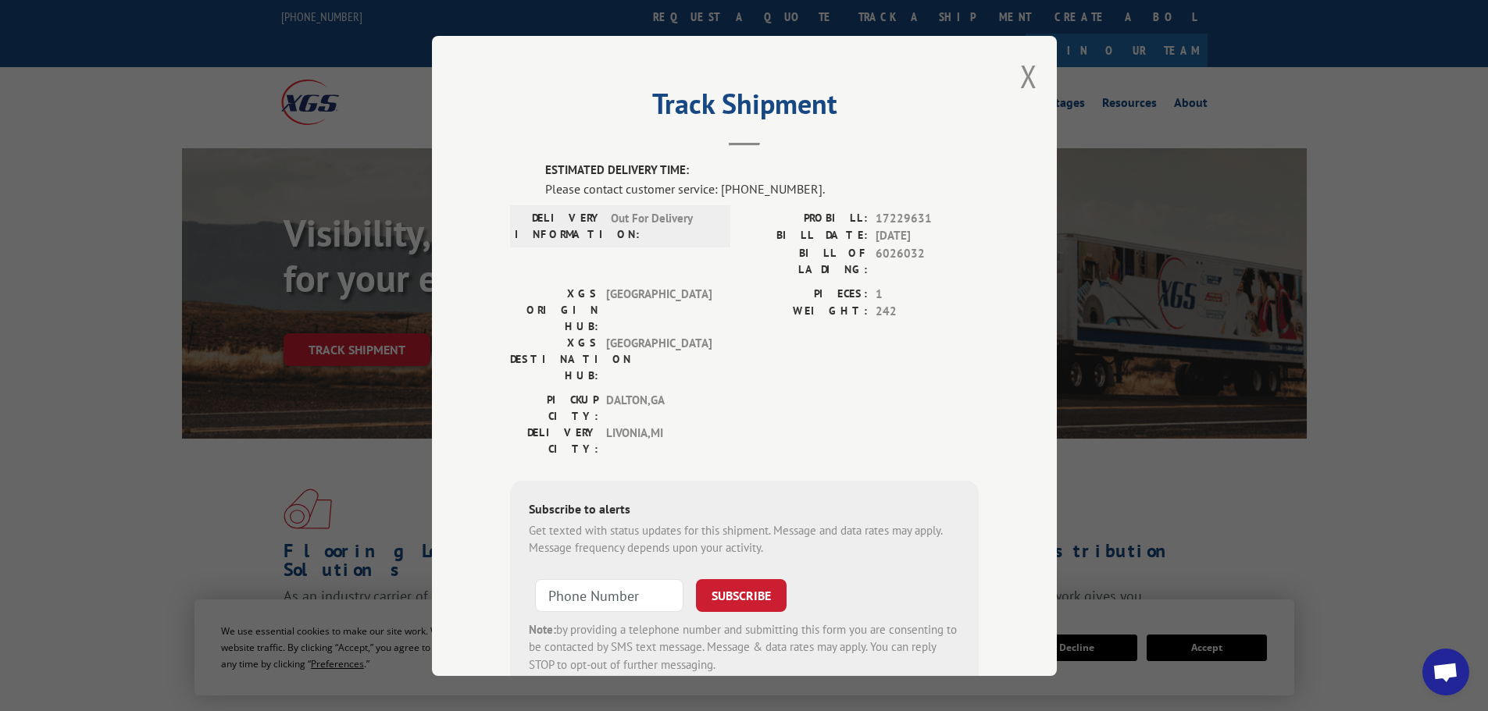
click at [1036, 72] on div "Track Shipment ESTIMATED DELIVERY TIME: Please contact customer service: [PHONE…" at bounding box center [744, 356] width 625 height 640
click at [1033, 73] on div "Track Shipment ESTIMATED DELIVERY TIME: Please contact customer service: [PHONE…" at bounding box center [744, 356] width 625 height 640
click at [1010, 75] on div "Track Shipment ESTIMATED DELIVERY TIME: Please contact customer service: [PHONE…" at bounding box center [744, 356] width 625 height 640
click at [1029, 79] on button "Close modal" at bounding box center [1028, 75] width 17 height 41
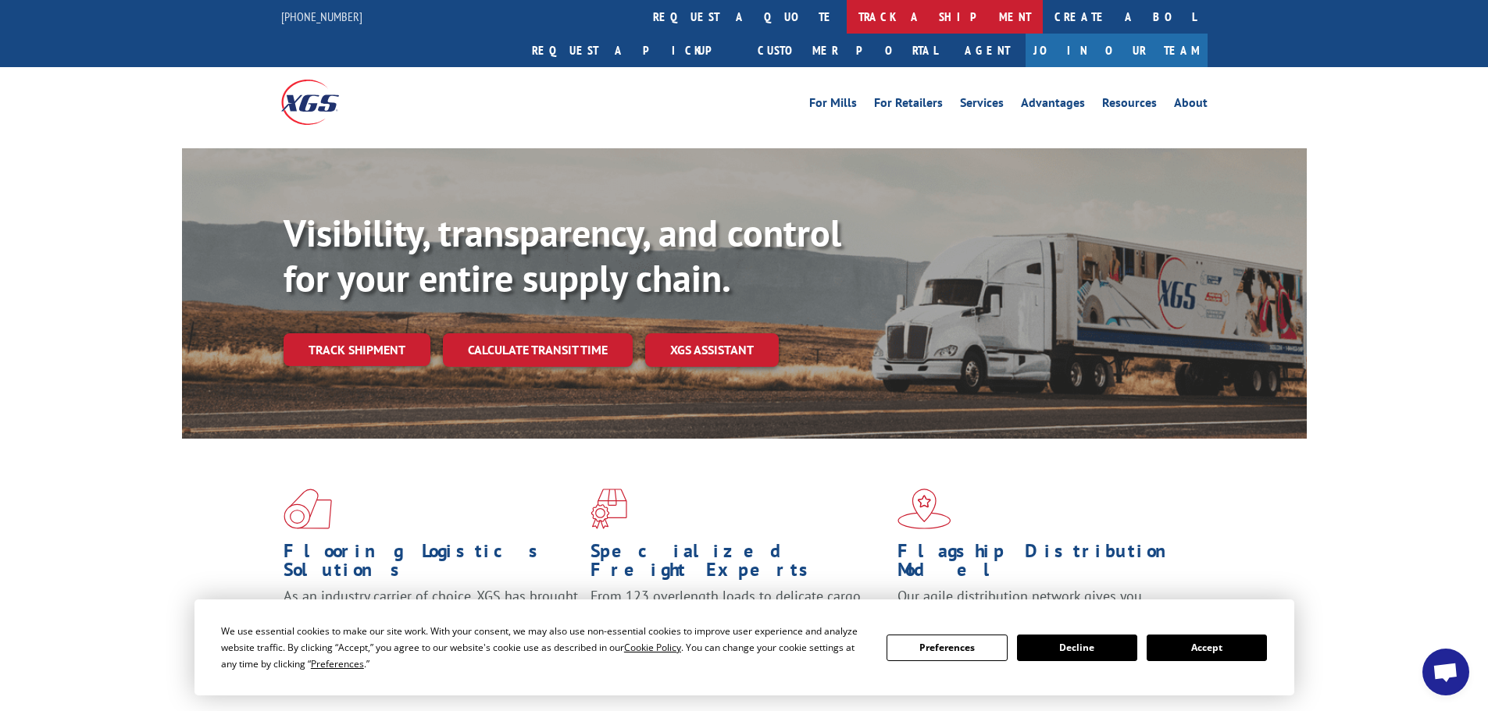
click at [847, 9] on link "track a shipment" at bounding box center [945, 17] width 196 height 34
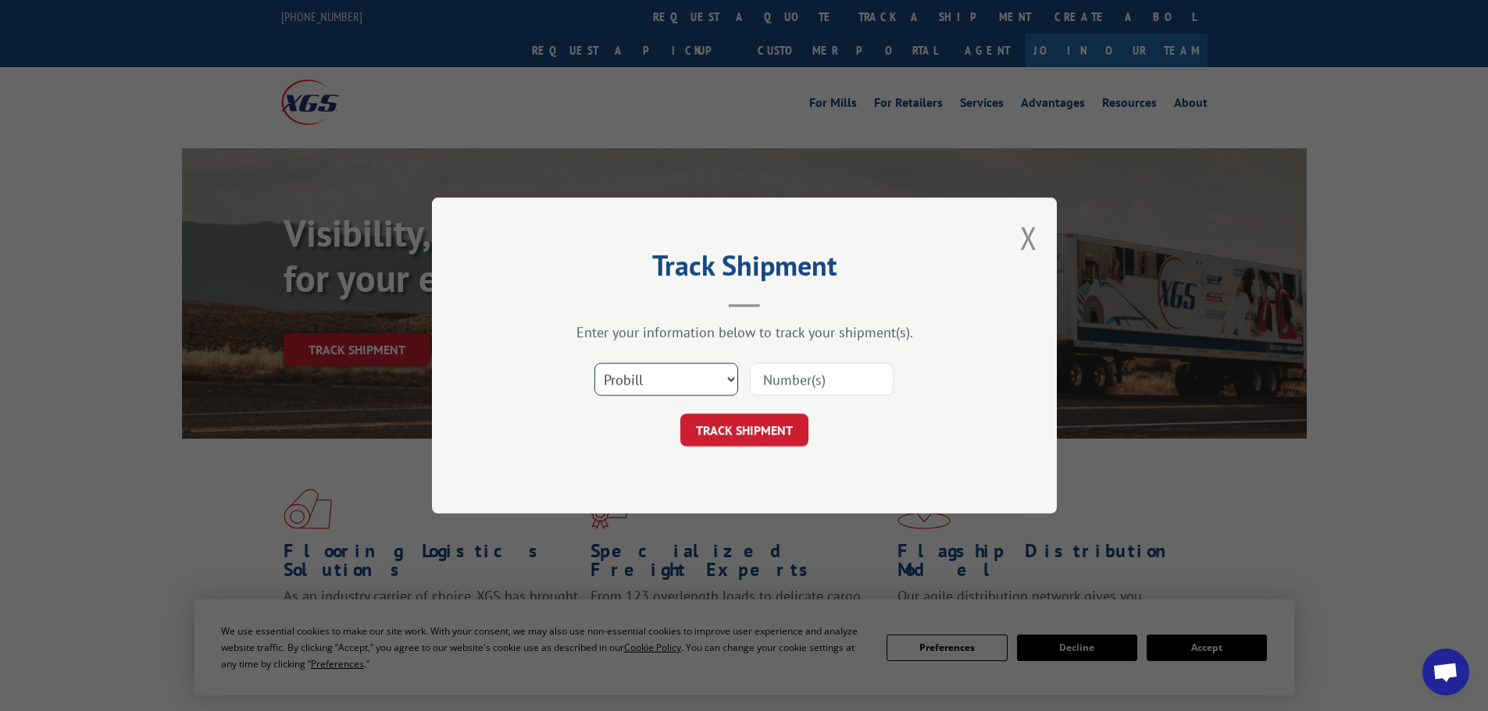
click at [678, 386] on select "Select category... Probill BOL PO" at bounding box center [666, 379] width 144 height 33
select select "bol"
click at [594, 363] on select "Select category... Probill BOL PO" at bounding box center [666, 379] width 144 height 33
paste input "5303096"
type input "5303096"
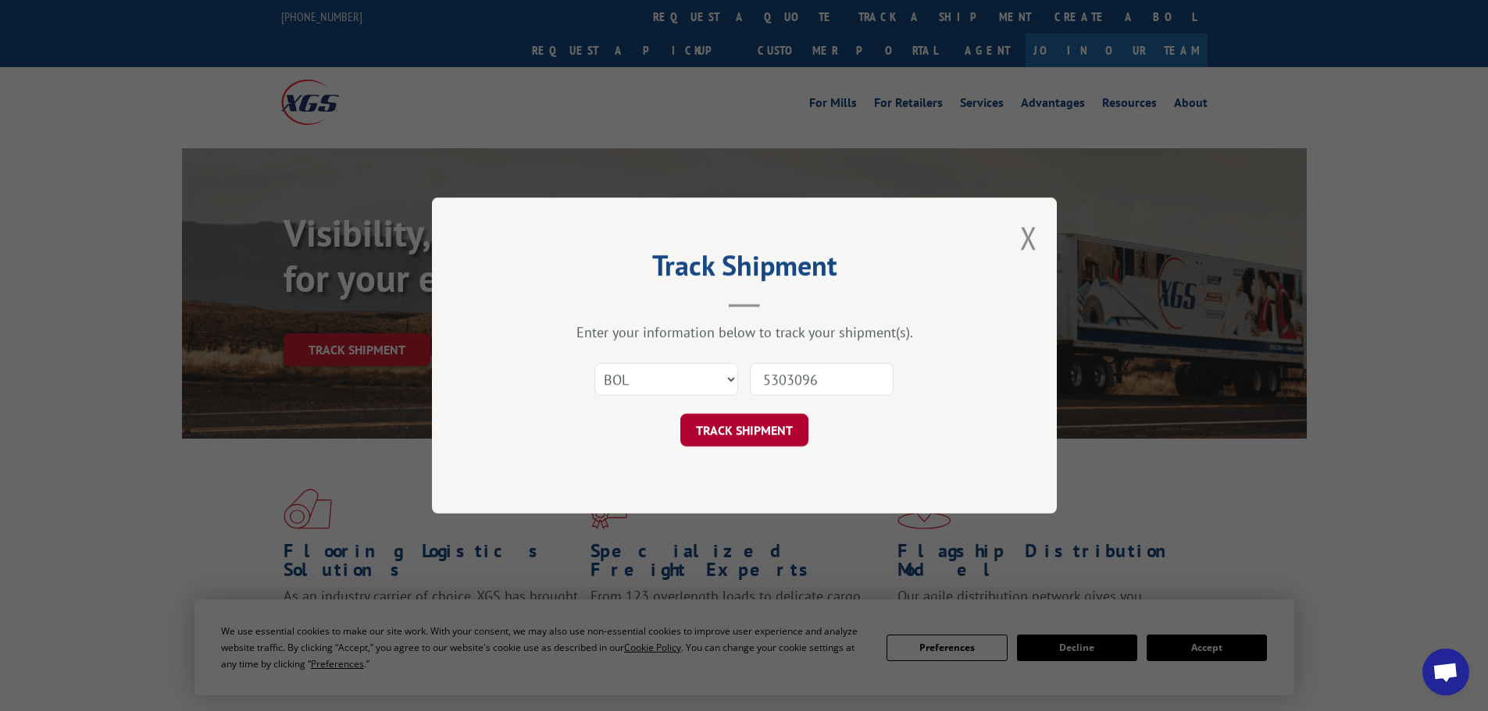
click at [715, 442] on button "TRACK SHIPMENT" at bounding box center [744, 430] width 128 height 33
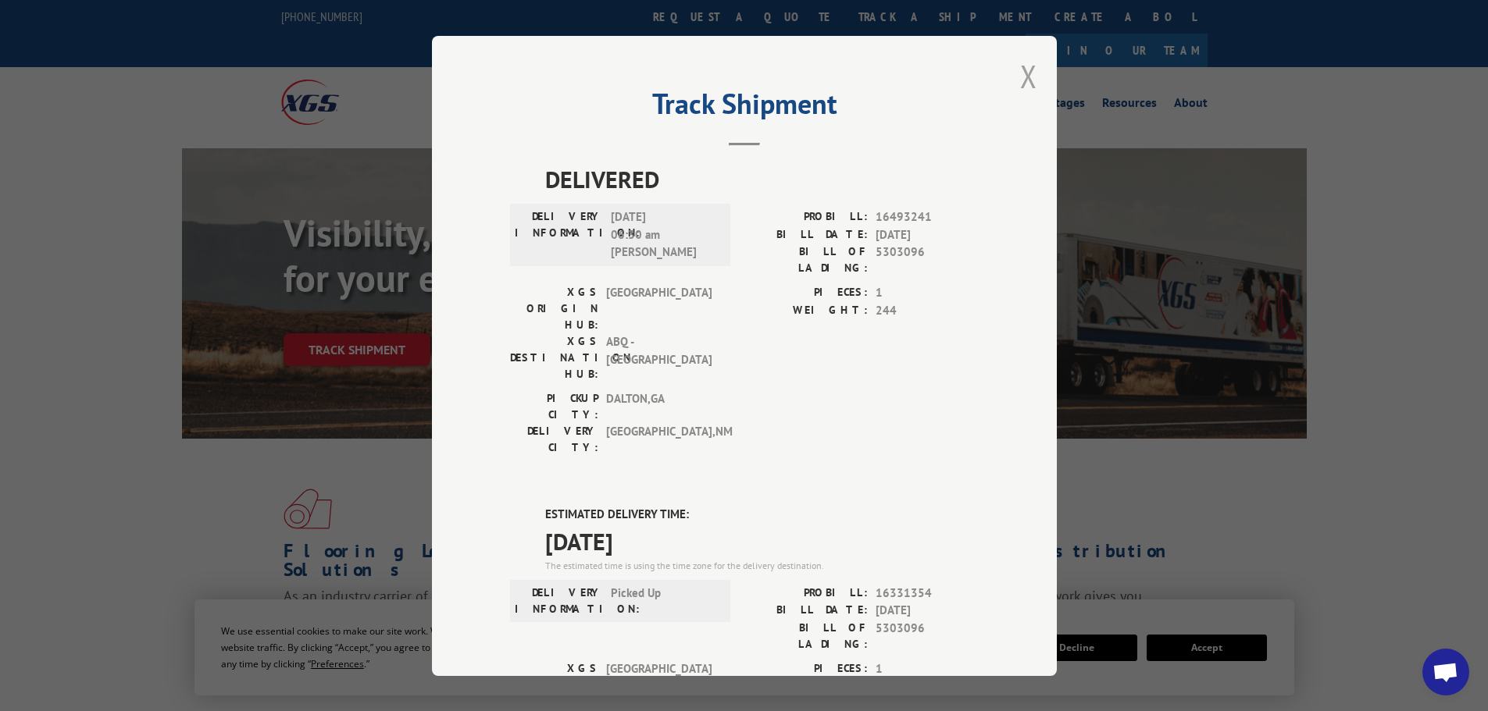
click at [1021, 80] on button "Close modal" at bounding box center [1028, 75] width 17 height 41
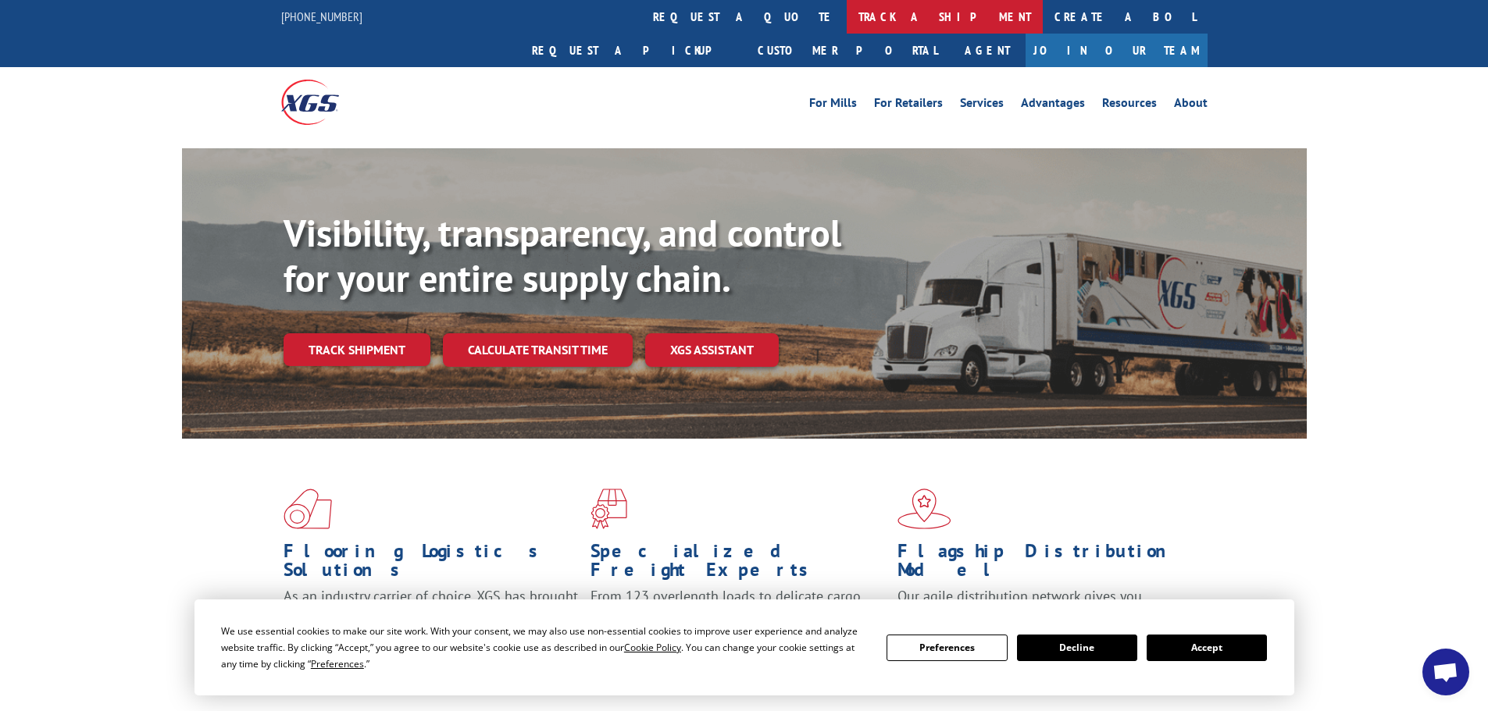
click at [847, 19] on link "track a shipment" at bounding box center [945, 17] width 196 height 34
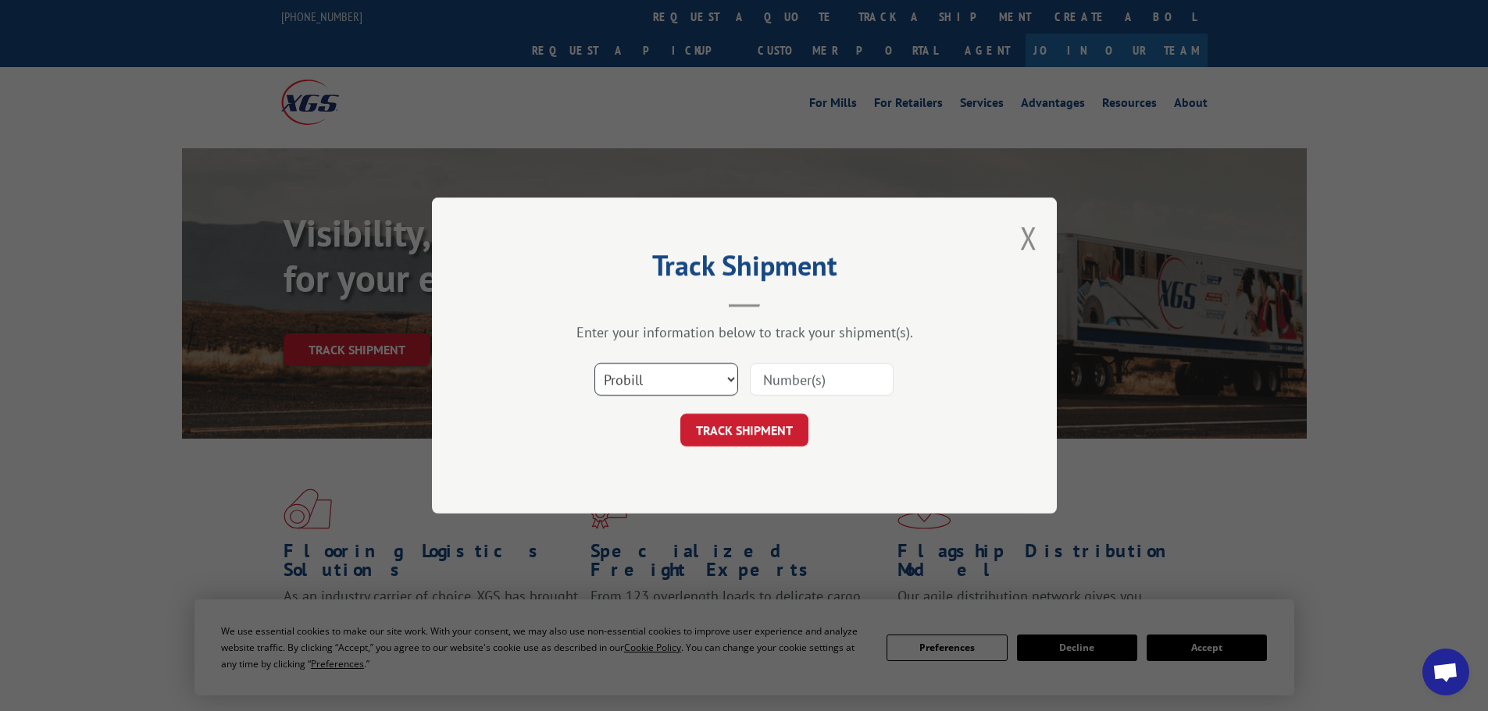
drag, startPoint x: 706, startPoint y: 372, endPoint x: 707, endPoint y: 392, distance: 20.3
click at [706, 373] on select "Select category... Probill BOL PO" at bounding box center [666, 379] width 144 height 33
select select "bol"
click at [594, 363] on select "Select category... Probill BOL PO" at bounding box center [666, 379] width 144 height 33
paste input "5301012"
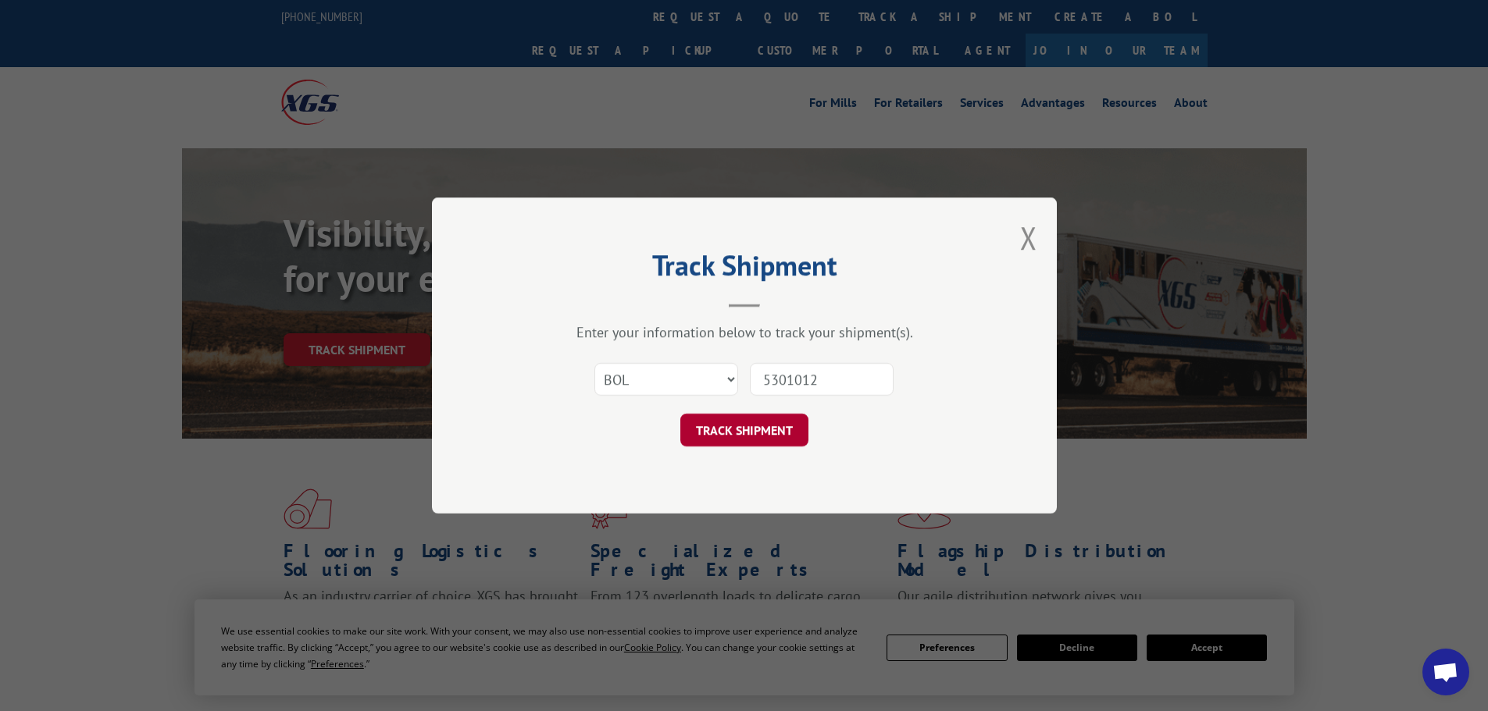
type input "5301012"
click at [772, 431] on button "TRACK SHIPMENT" at bounding box center [744, 430] width 128 height 33
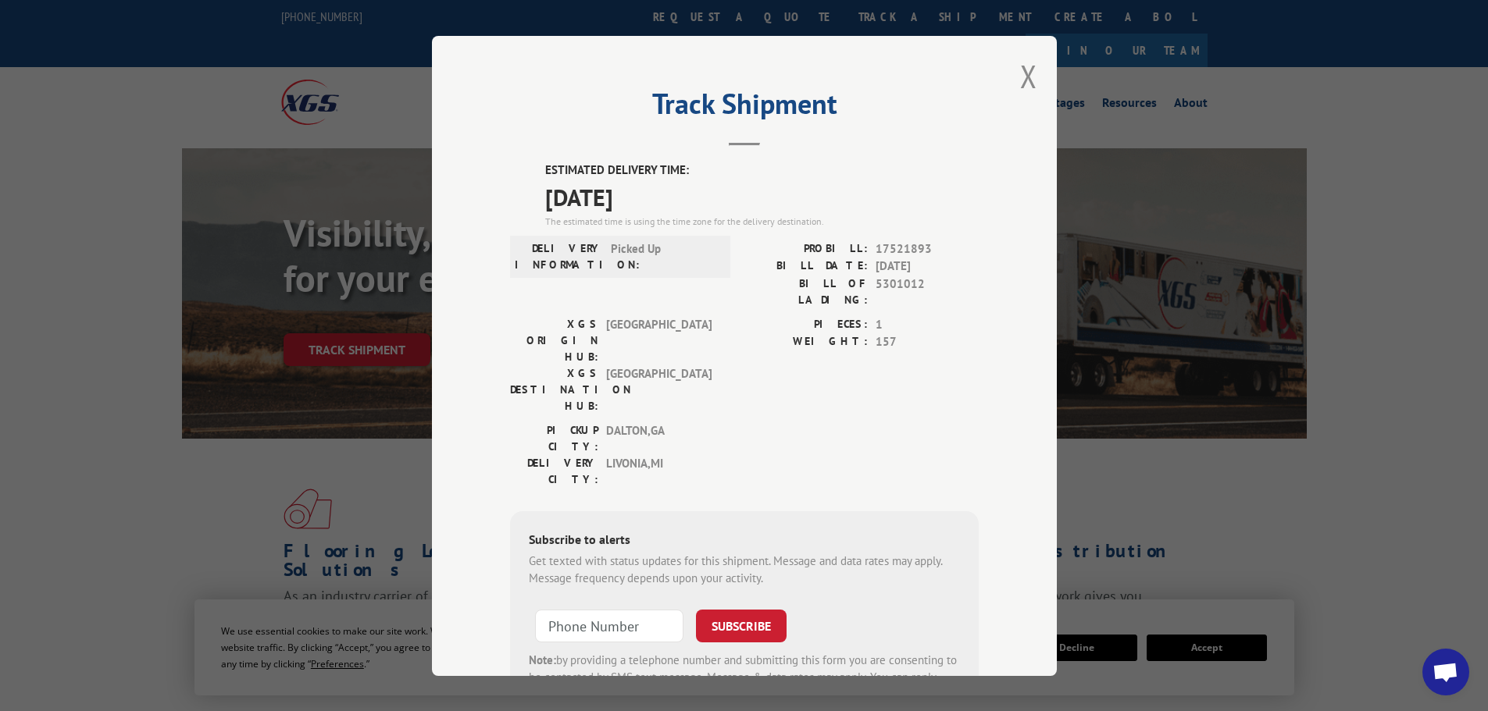
drag, startPoint x: 1047, startPoint y: 84, endPoint x: 1034, endPoint y: 80, distance: 13.8
click at [1047, 85] on div "Track Shipment ESTIMATED DELIVERY TIME: [DATE] The estimated time is using the …" at bounding box center [744, 356] width 625 height 640
click at [1023, 76] on button "Close modal" at bounding box center [1028, 75] width 17 height 41
